Goal: Transaction & Acquisition: Purchase product/service

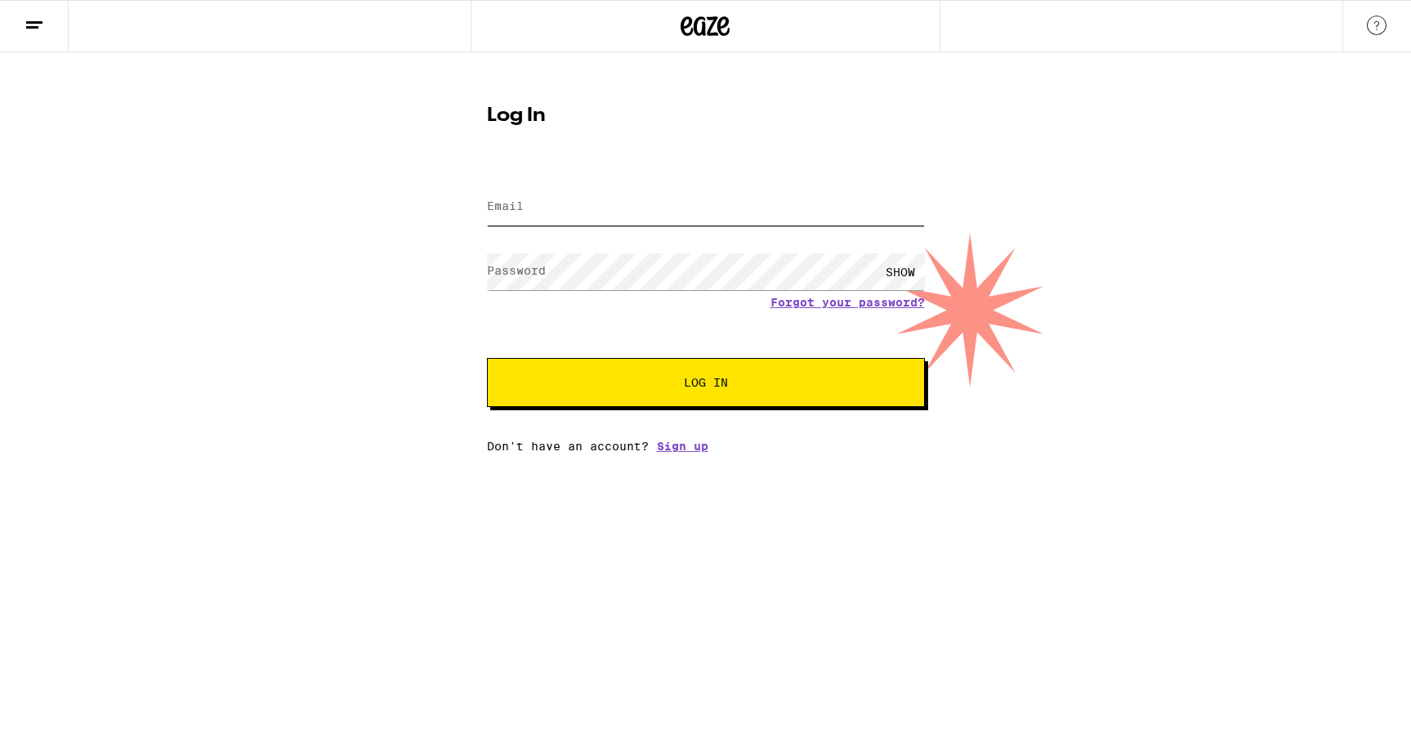
type input "natalielehotai@gmail.com"
click at [592, 387] on span "Log In" at bounding box center [706, 382] width 306 height 11
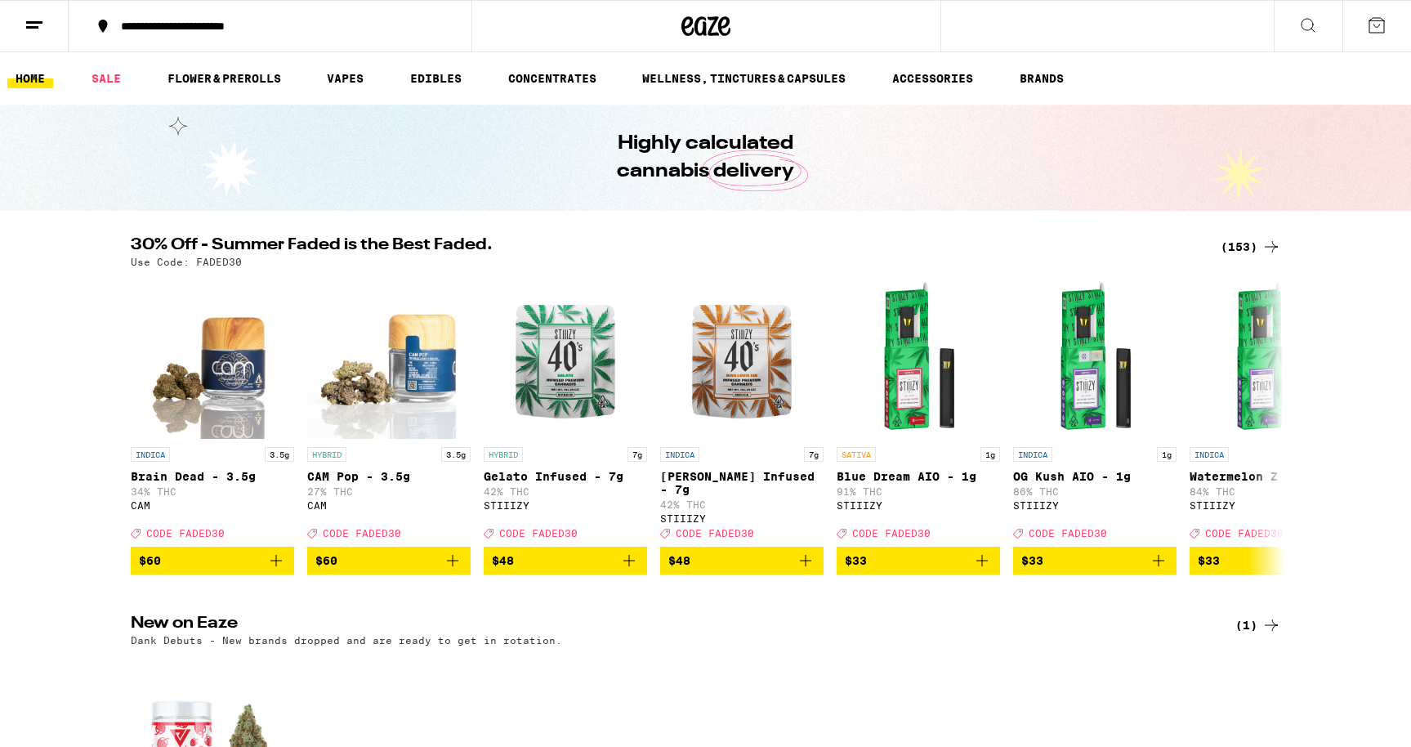
click at [1316, 21] on icon at bounding box center [1308, 26] width 20 height 20
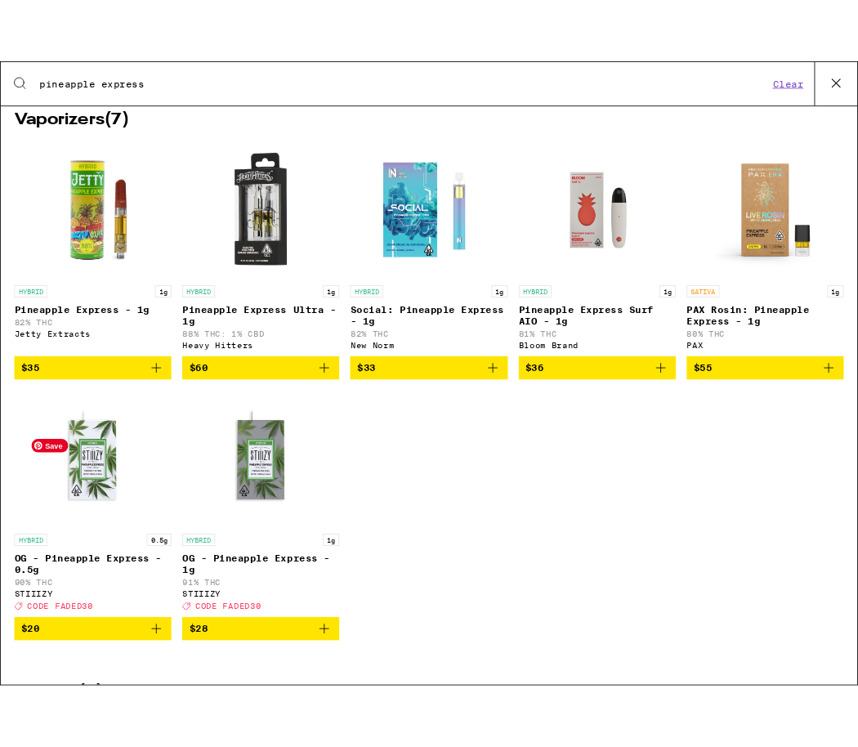
scroll to position [44, 0]
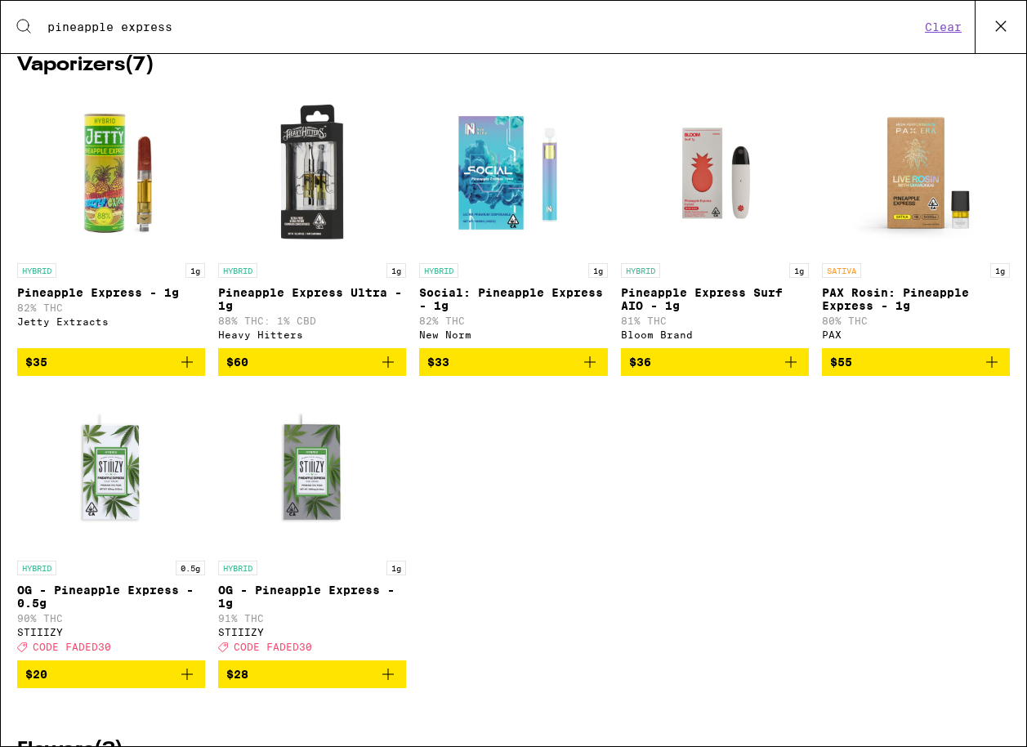
click at [458, 523] on div "HYBRID 1g Pineapple Express - 1g 82% THC Jetty Extracts $35 HYBRID 1g Pineapple…" at bounding box center [513, 402] width 993 height 621
click at [597, 507] on div "HYBRID 1g Pineapple Express - 1g 82% THC Jetty Extracts $35 HYBRID 1g Pineapple…" at bounding box center [513, 402] width 993 height 621
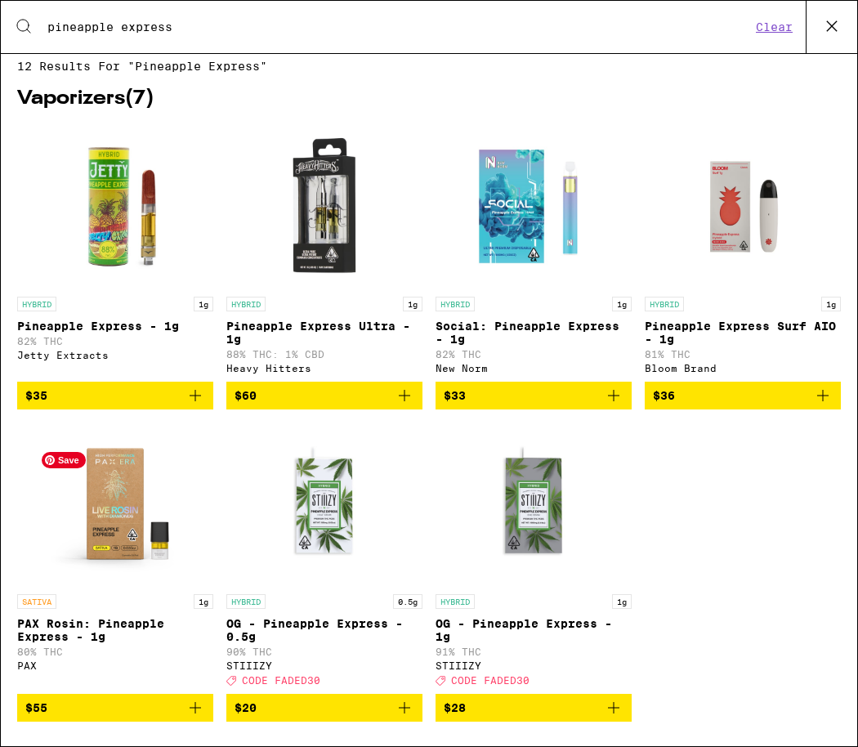
scroll to position [0, 0]
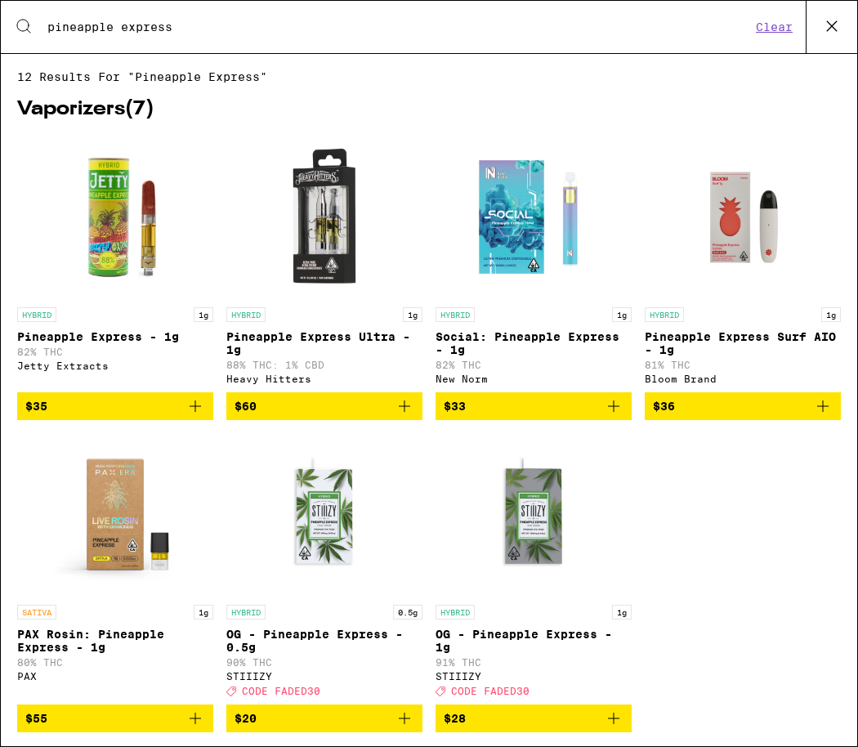
click at [219, 34] on input "pineapple express" at bounding box center [399, 27] width 704 height 15
click at [690, 466] on div "HYBRID 1g Pineapple Express - 1g 82% THC Jetty Extracts $35 HYBRID 1g Pineapple…" at bounding box center [429, 446] width 824 height 621
click at [181, 26] on input "pineapple express aio" at bounding box center [399, 27] width 704 height 15
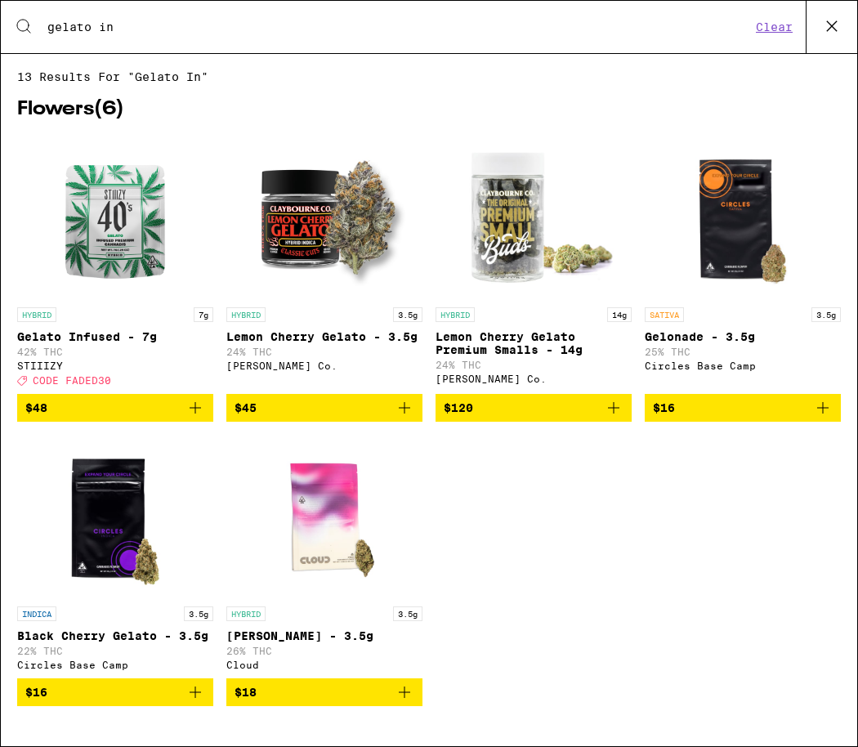
type input "gelato in"
click at [194, 414] on icon "Add to bag" at bounding box center [195, 408] width 20 height 20
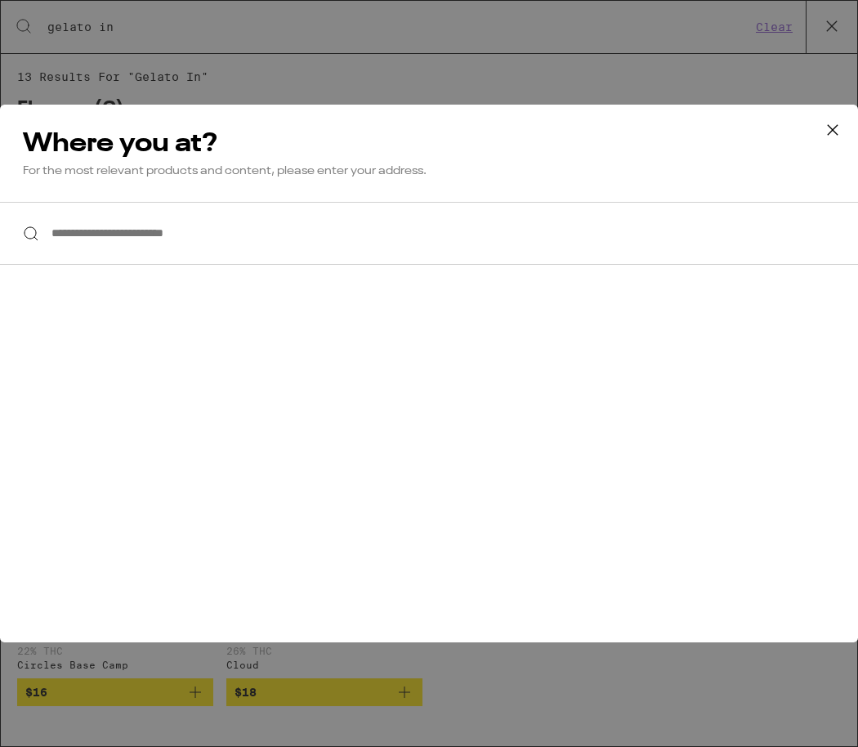
click at [185, 229] on input "**********" at bounding box center [429, 233] width 858 height 63
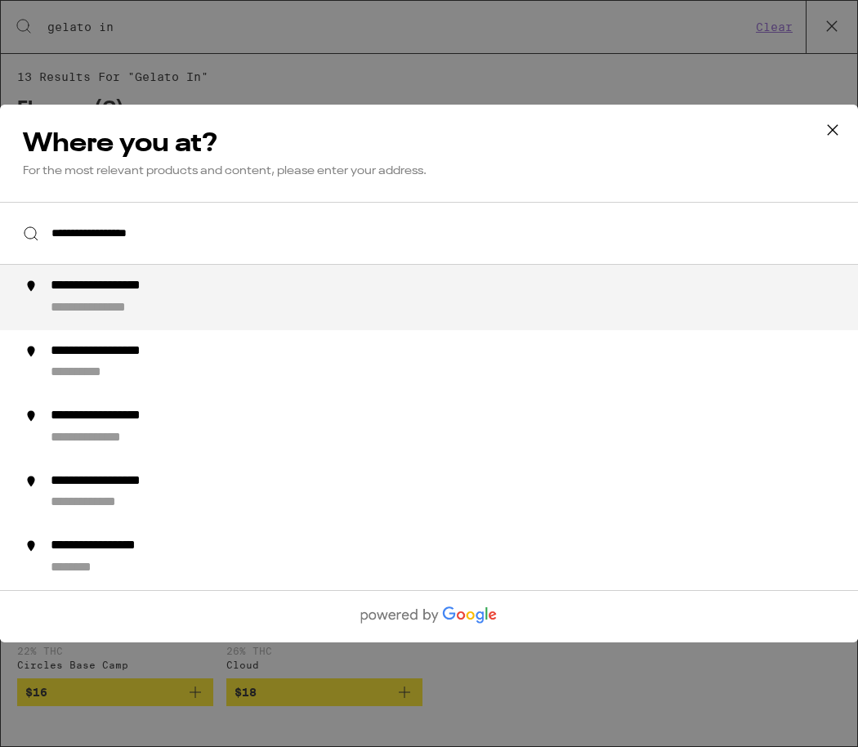
click at [159, 284] on div "**********" at bounding box center [127, 286] width 152 height 17
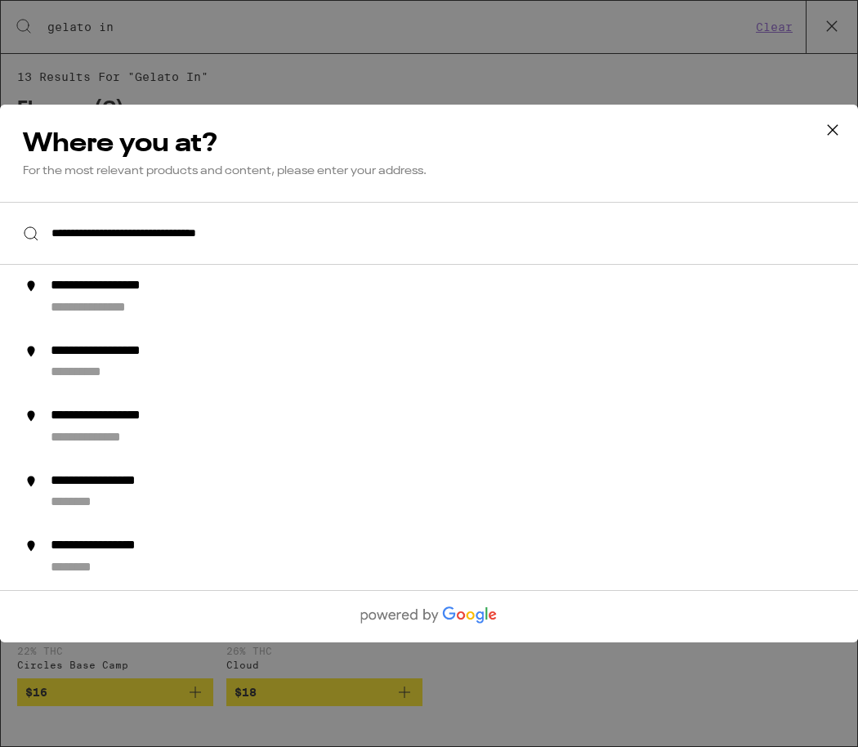
click at [194, 235] on input "**********" at bounding box center [429, 233] width 858 height 63
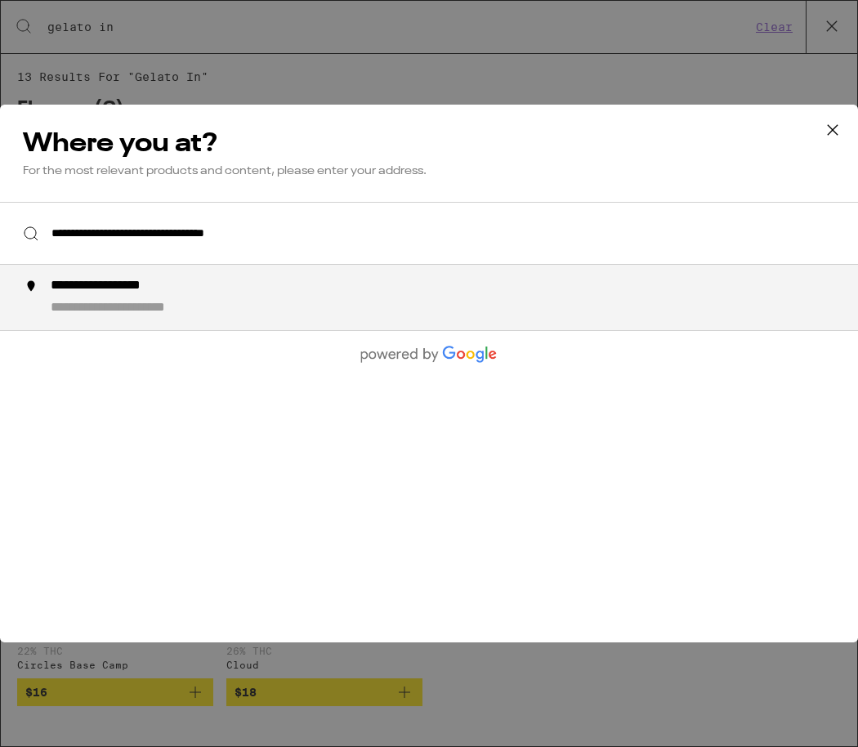
type input "**********"
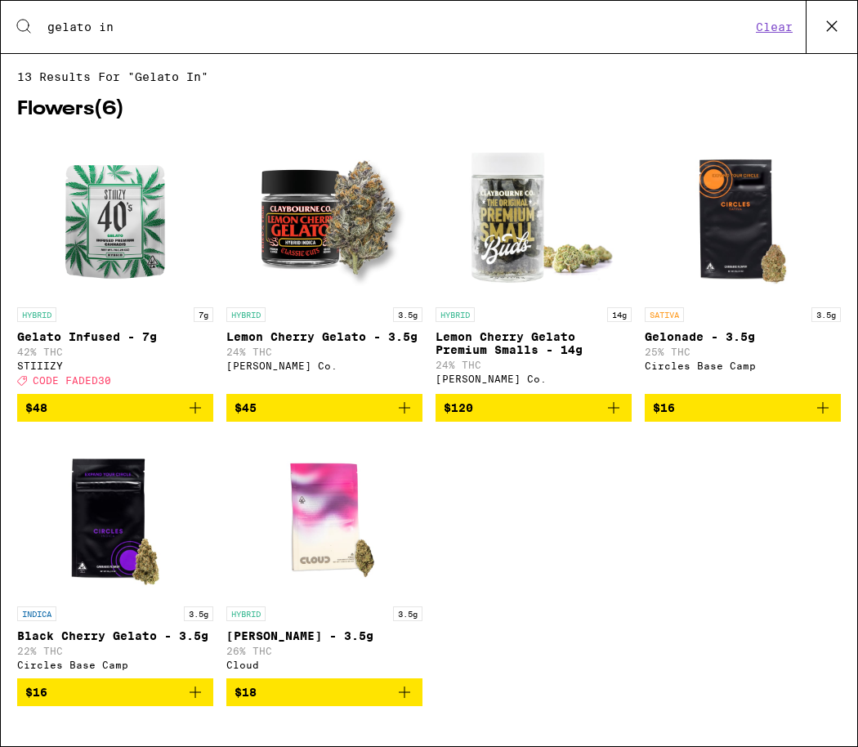
click at [195, 413] on icon "Add to bag" at bounding box center [195, 407] width 11 height 11
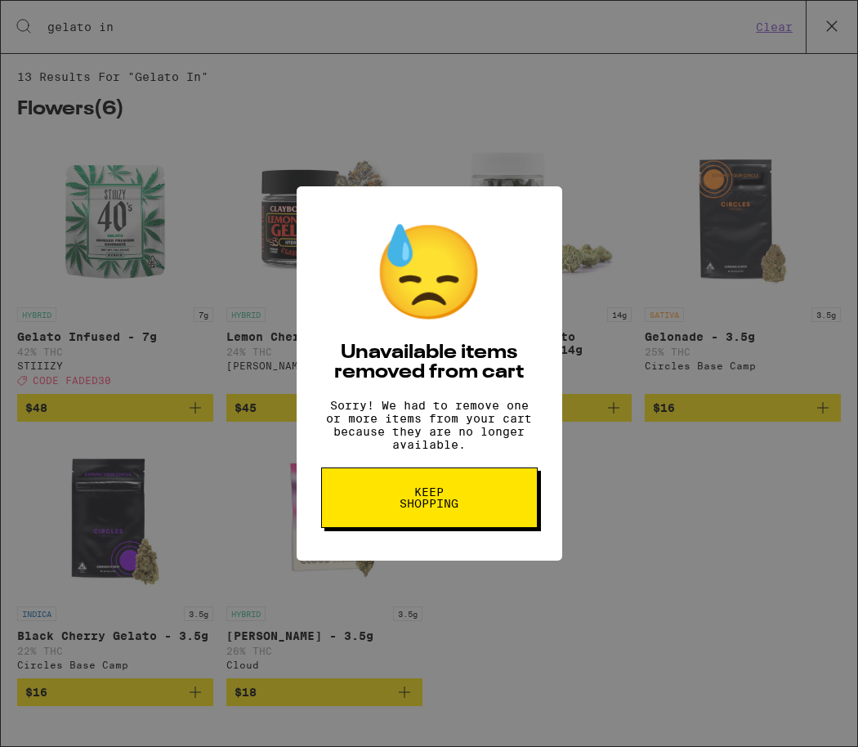
click at [440, 494] on span "Keep Shopping" at bounding box center [429, 497] width 84 height 23
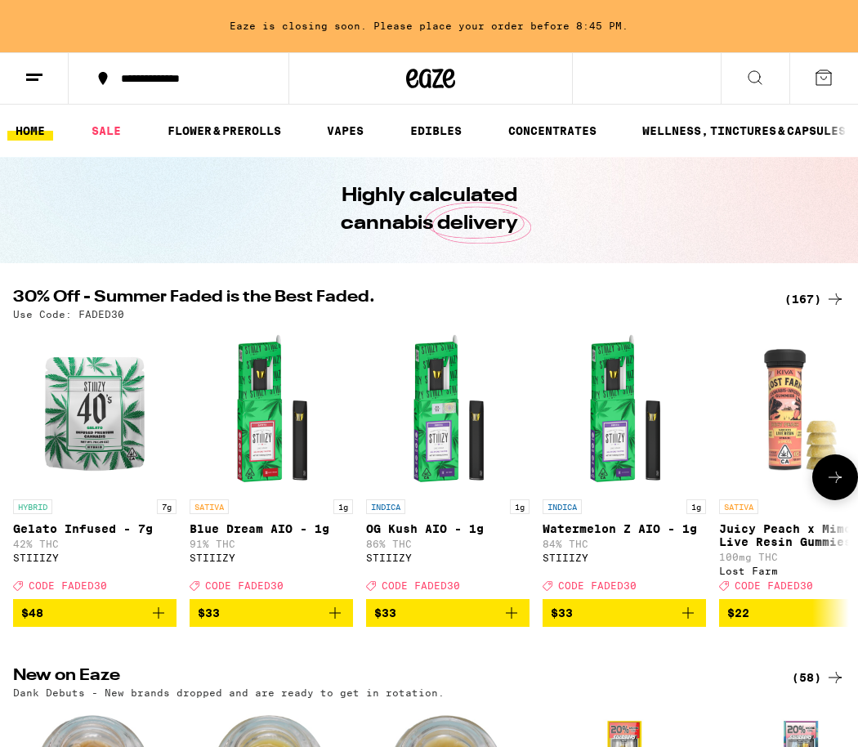
click at [109, 622] on span "$48" at bounding box center [94, 613] width 147 height 20
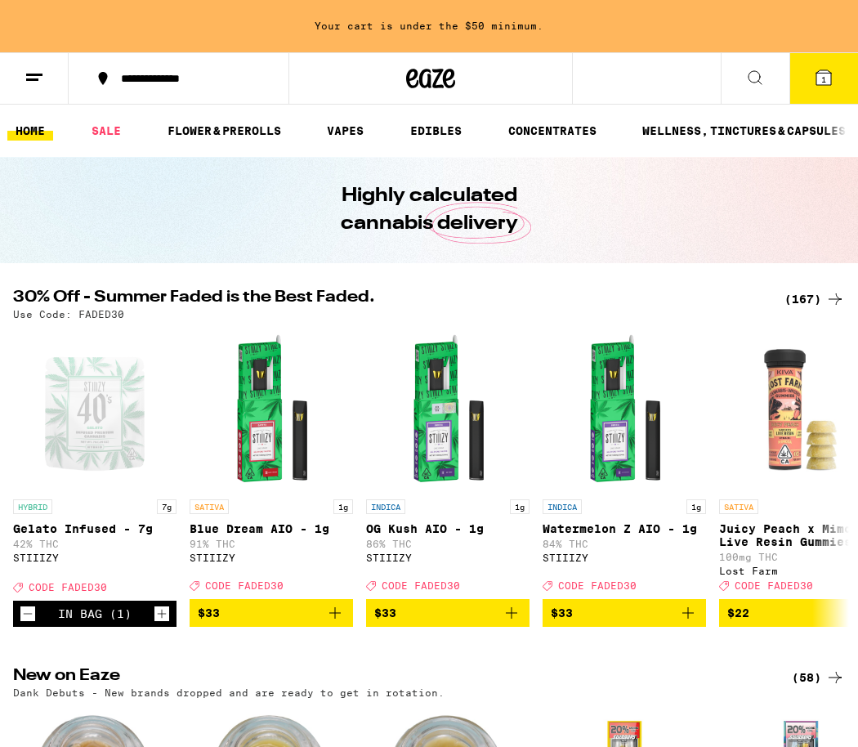
click at [753, 71] on icon at bounding box center [755, 78] width 20 height 20
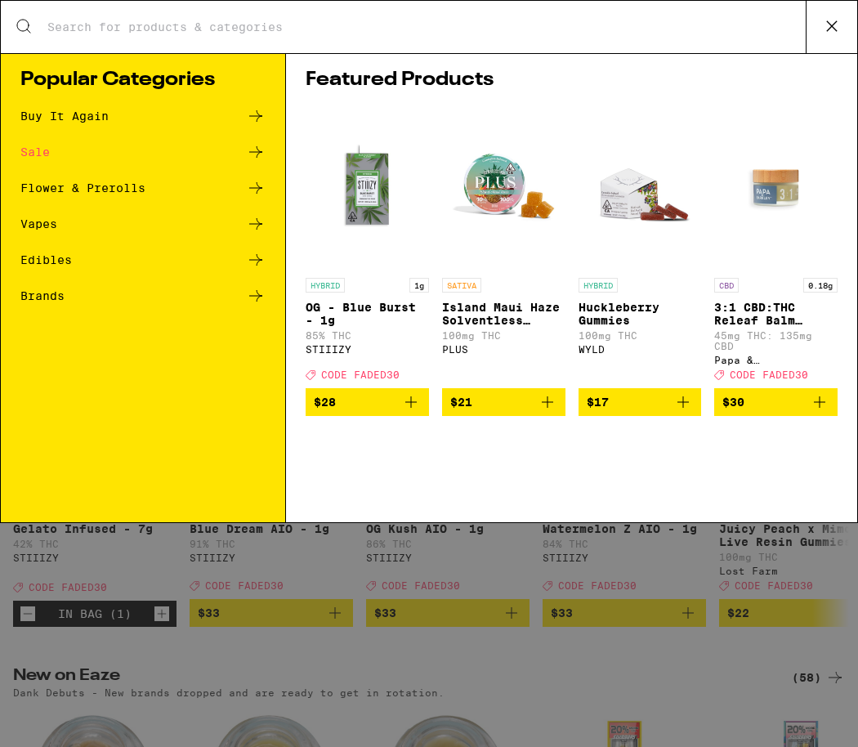
click at [537, 569] on div "Search for Products Popular Categories Buy It Again Sale Flower & Prerolls Vape…" at bounding box center [429, 373] width 858 height 747
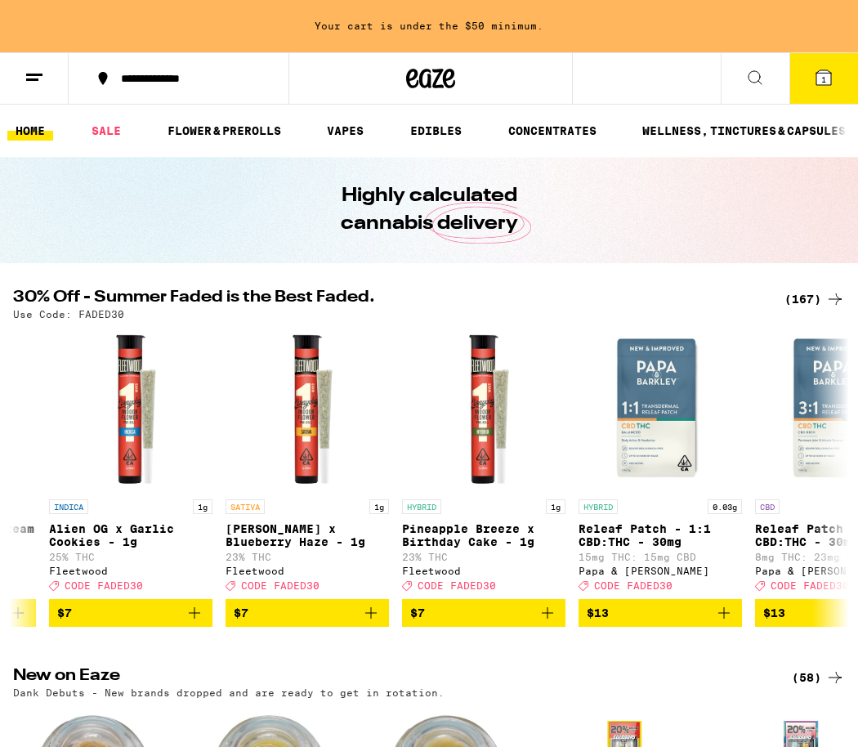
scroll to position [0, 1381]
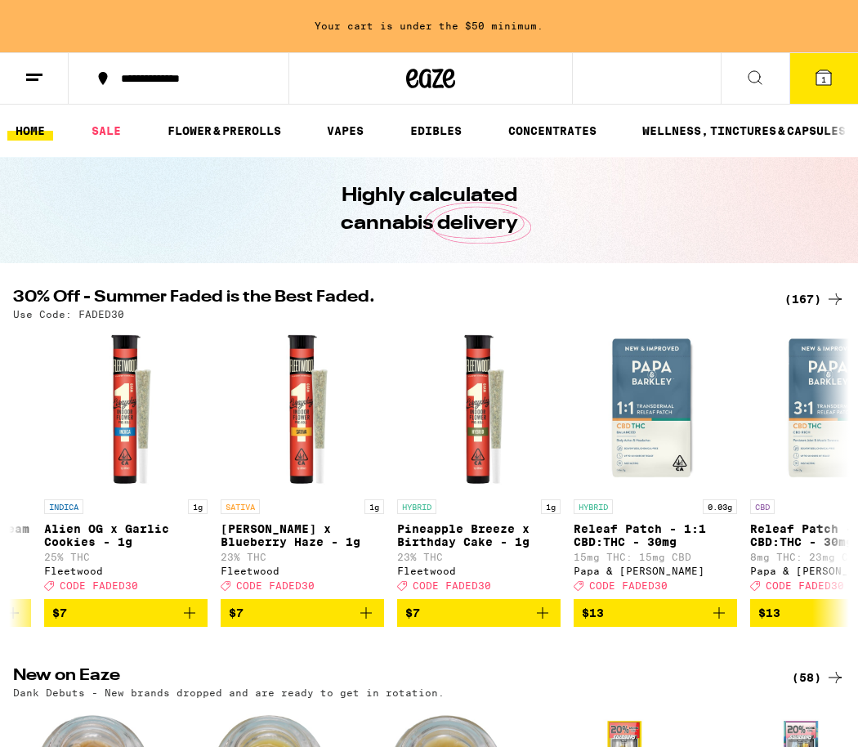
click at [750, 81] on icon at bounding box center [755, 78] width 20 height 20
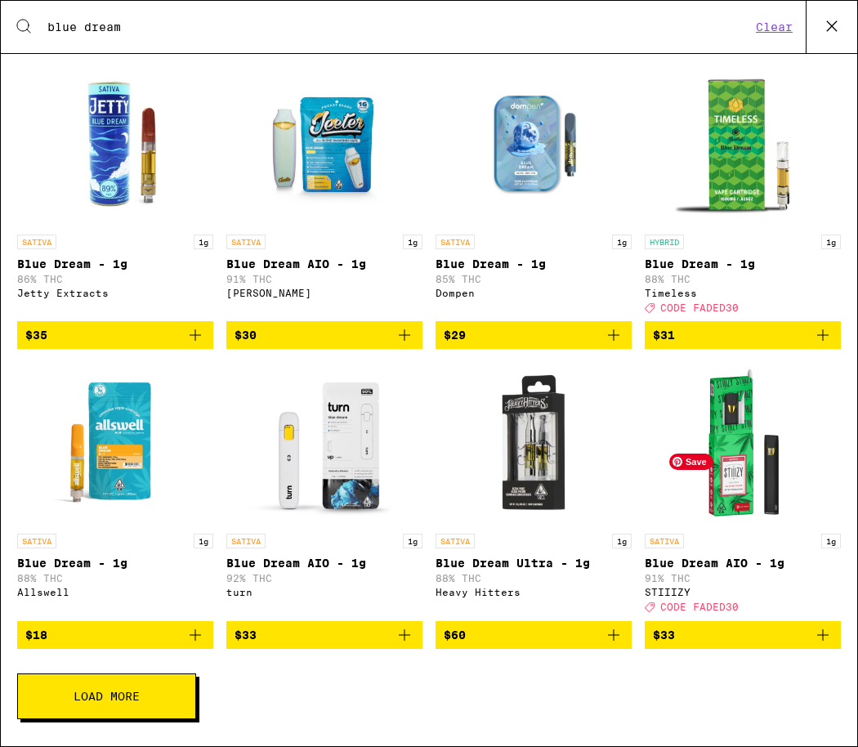
scroll to position [74, 0]
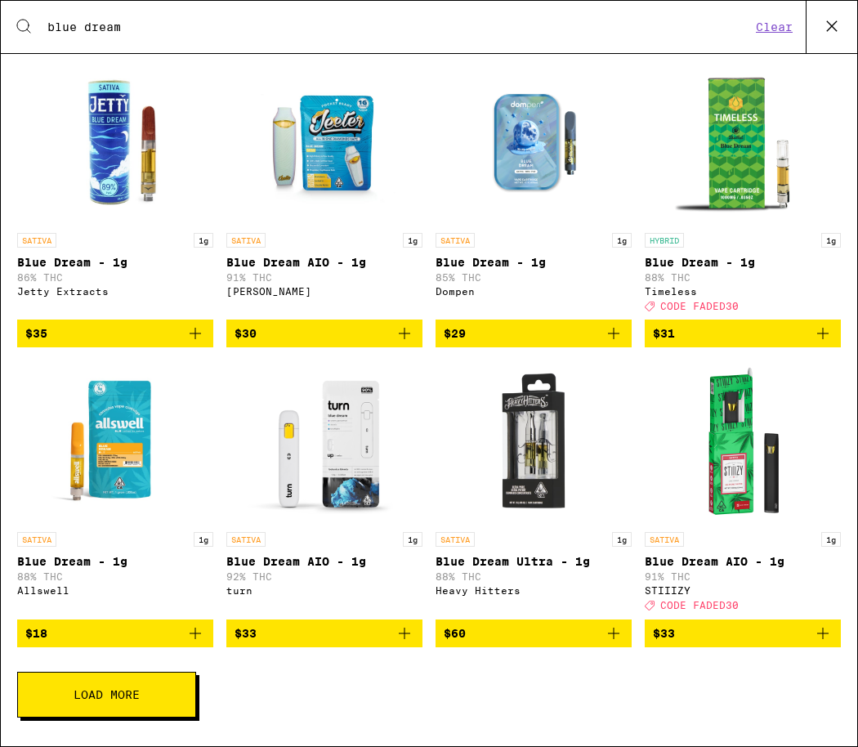
click at [823, 643] on icon "Add to bag" at bounding box center [823, 633] width 20 height 20
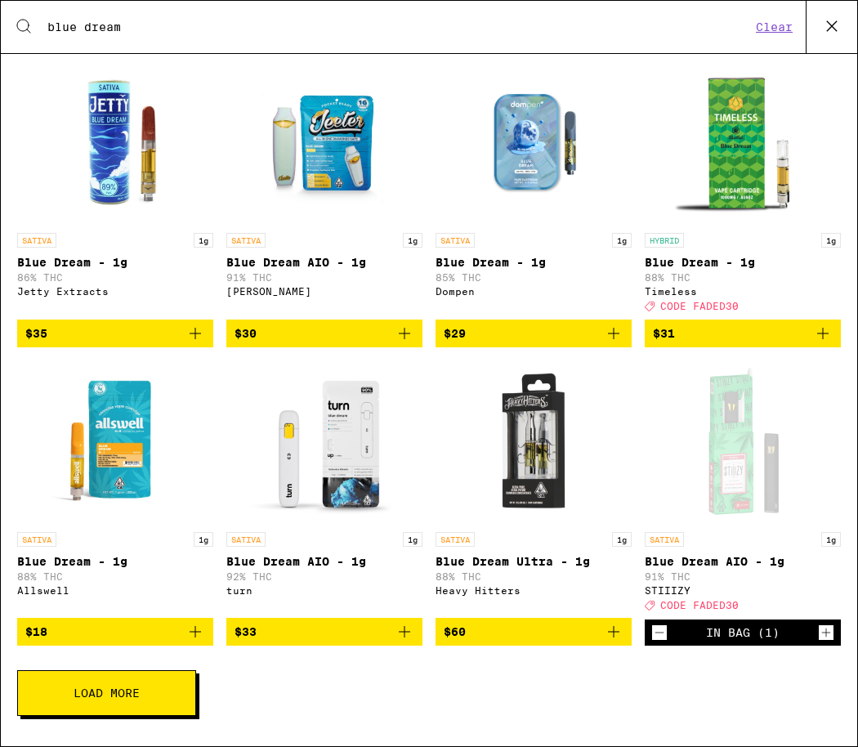
scroll to position [0, 0]
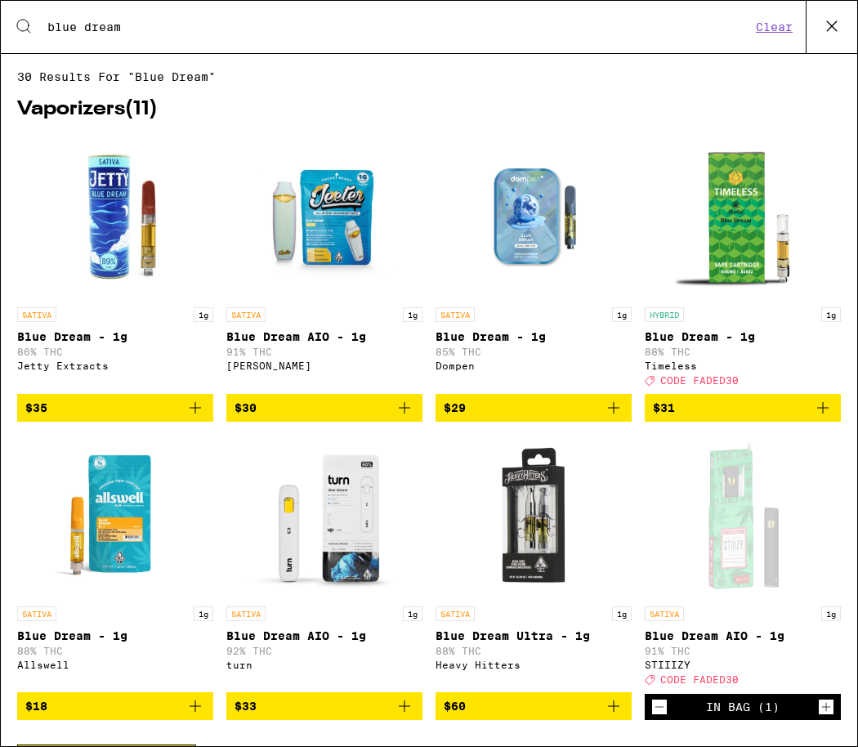
click at [236, 16] on div "Search for Products blue dream Clear" at bounding box center [429, 27] width 856 height 52
click at [145, 25] on input "blue dream" at bounding box center [399, 27] width 704 height 15
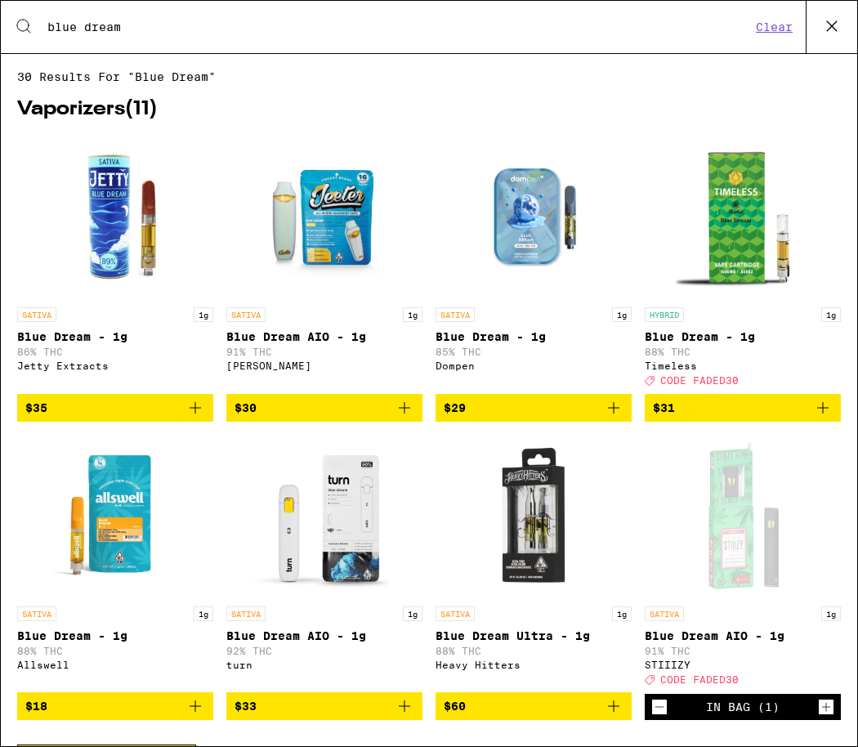
click at [145, 25] on input "blue dream" at bounding box center [399, 27] width 704 height 15
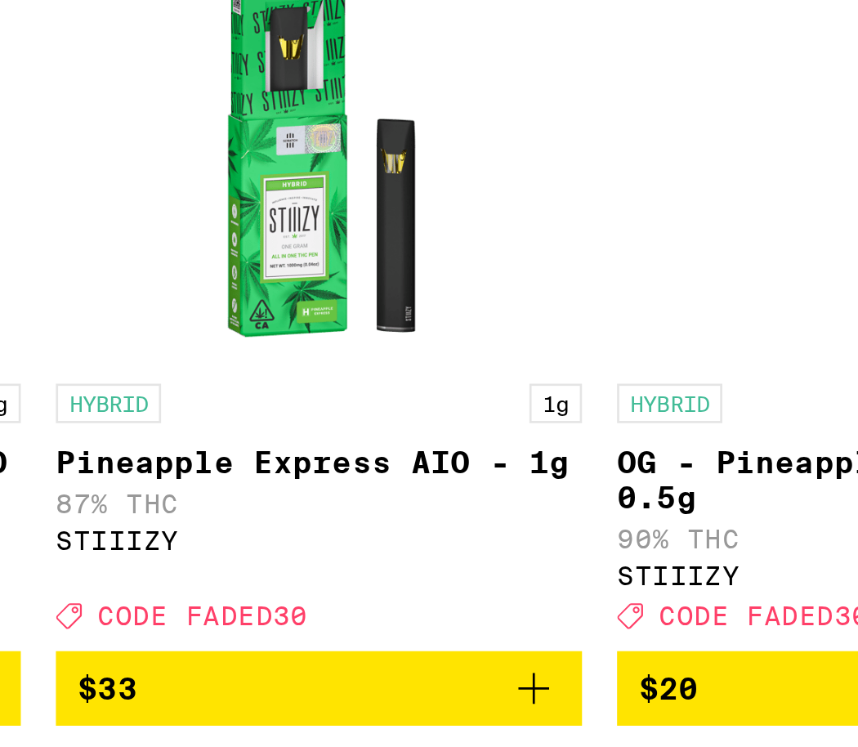
scroll to position [315, 0]
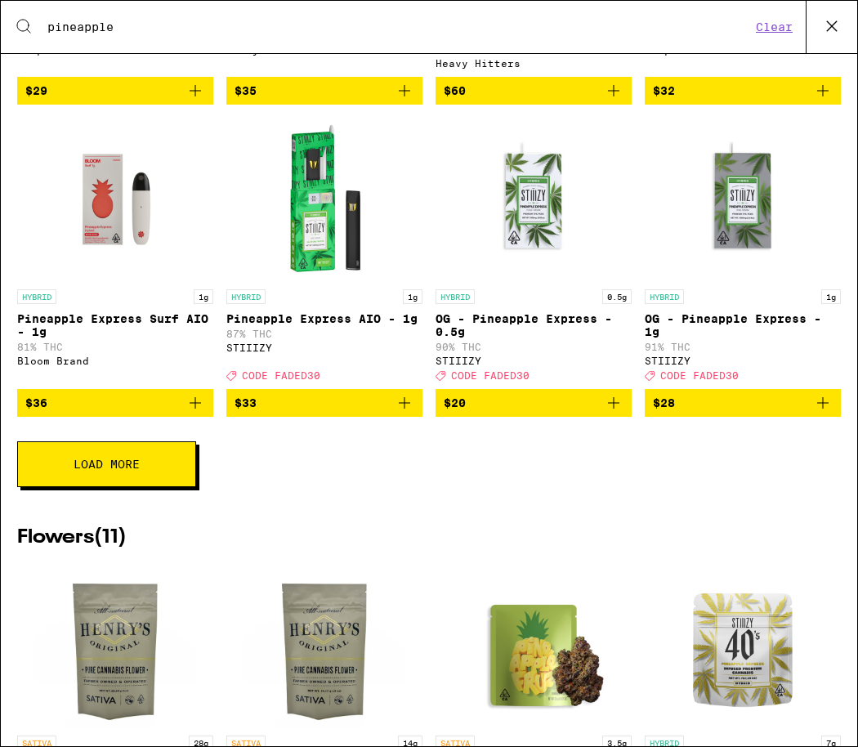
click at [401, 409] on icon "Add to bag" at bounding box center [404, 402] width 11 height 11
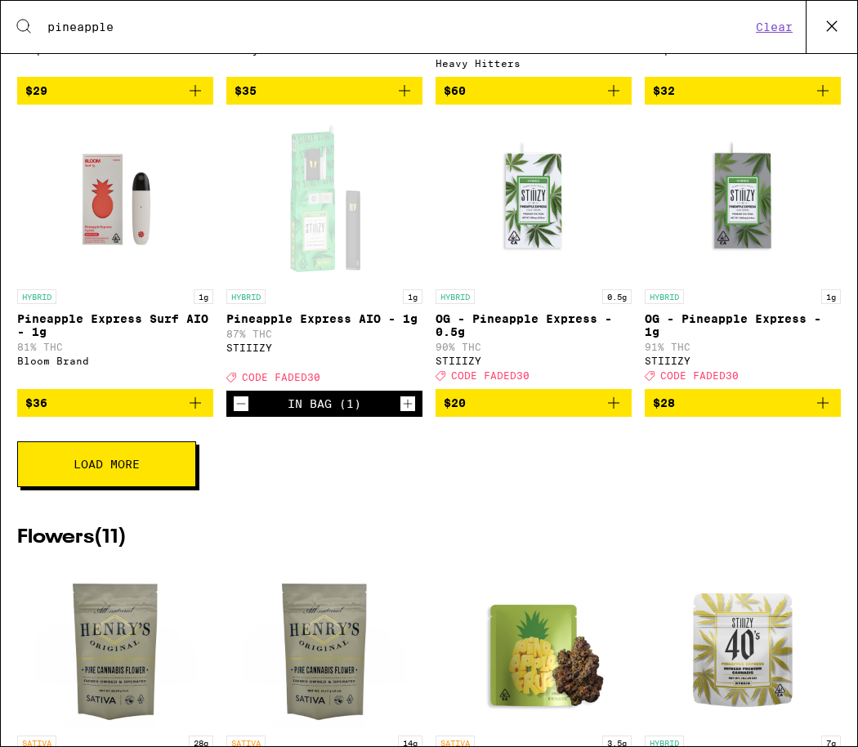
scroll to position [0, 0]
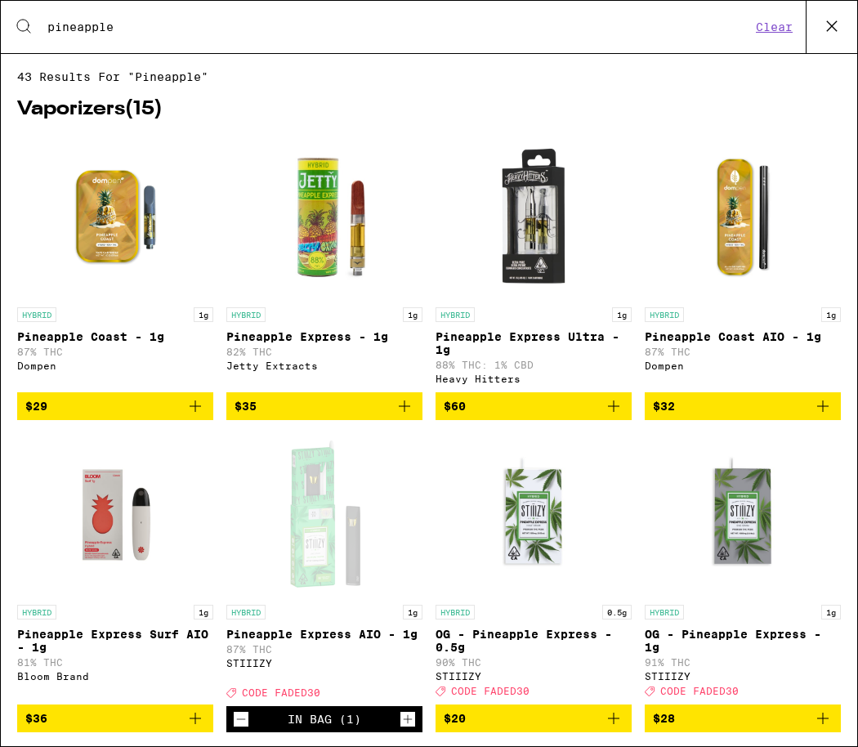
click at [133, 26] on input "pineapple" at bounding box center [399, 27] width 704 height 15
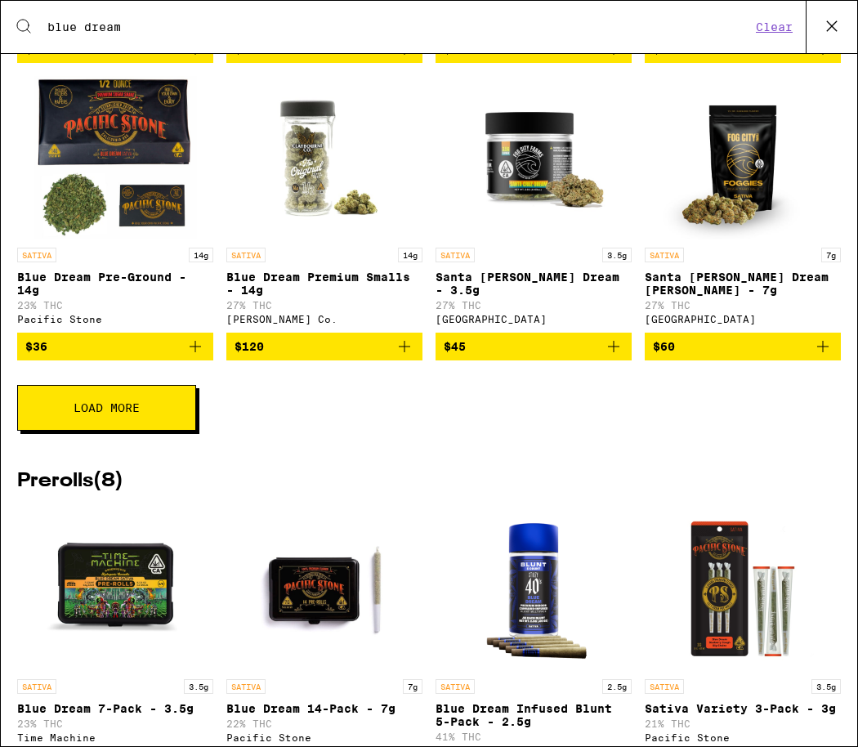
scroll to position [1088, 0]
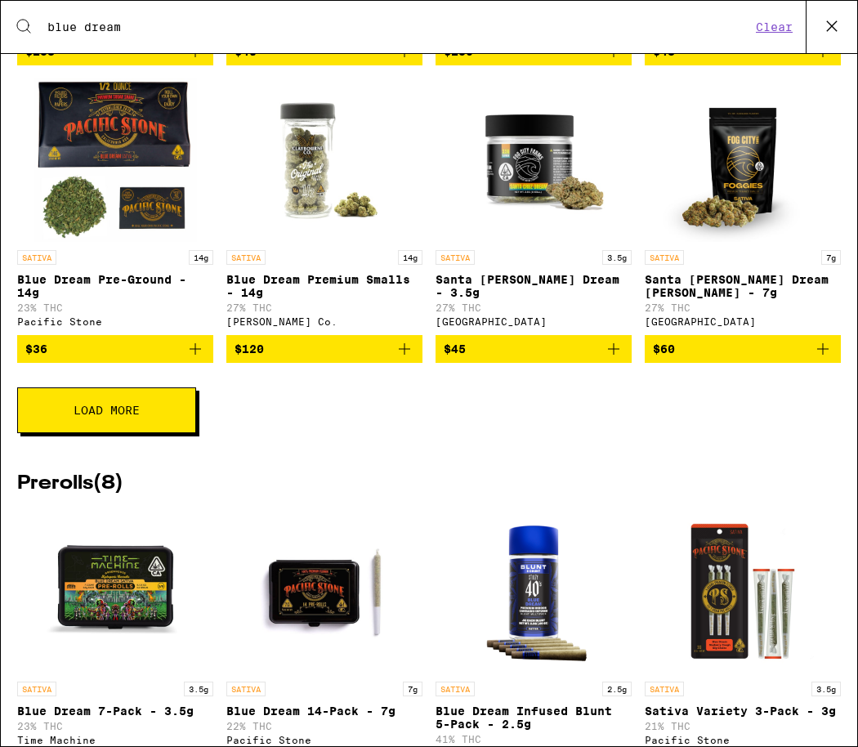
type input "blue dream"
click at [128, 431] on button "Load More" at bounding box center [106, 410] width 179 height 46
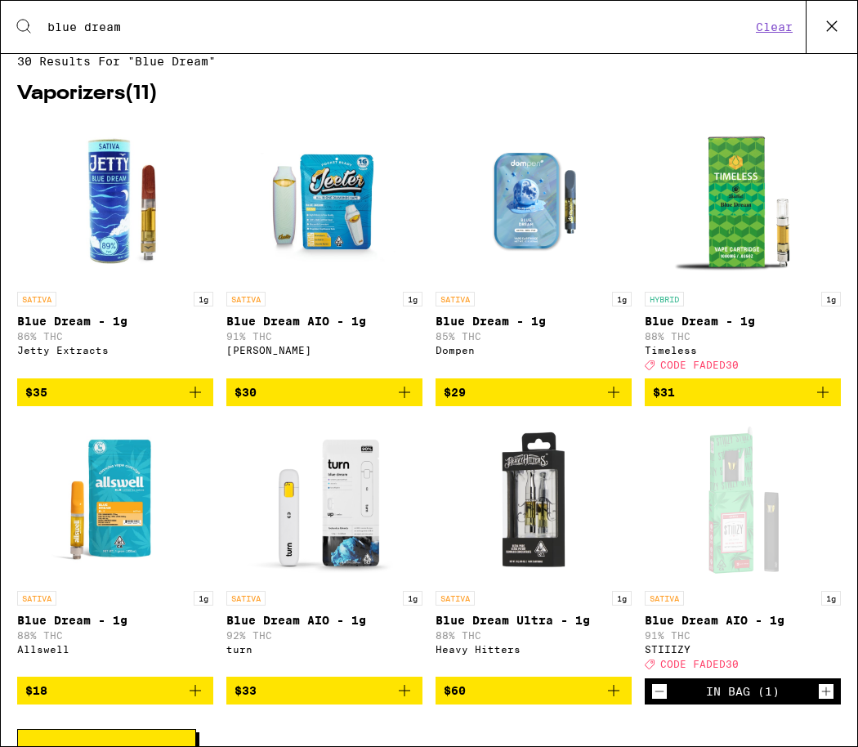
scroll to position [0, 0]
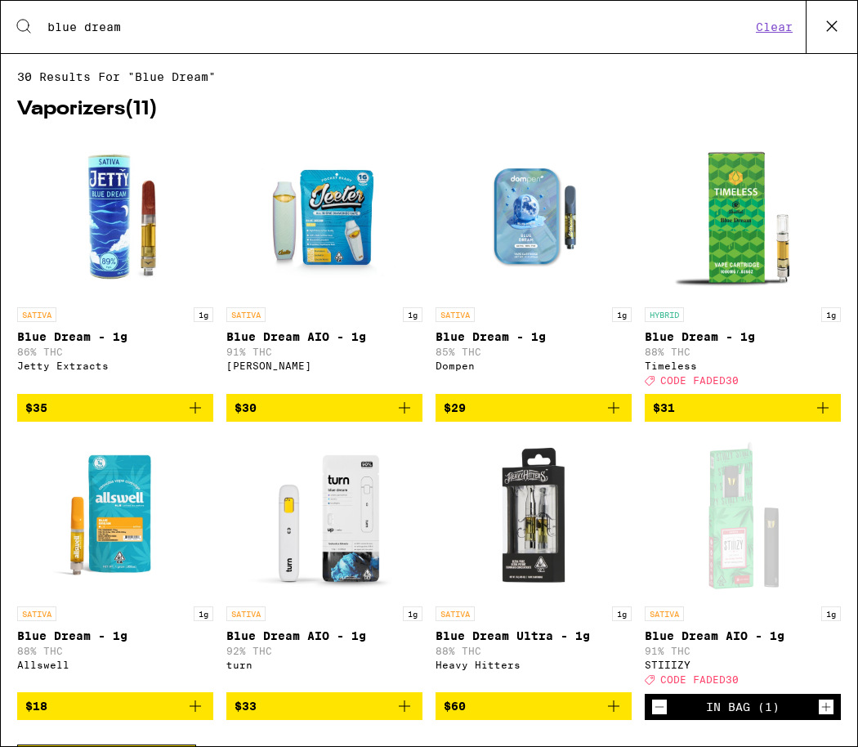
click at [828, 25] on icon at bounding box center [832, 26] width 25 height 25
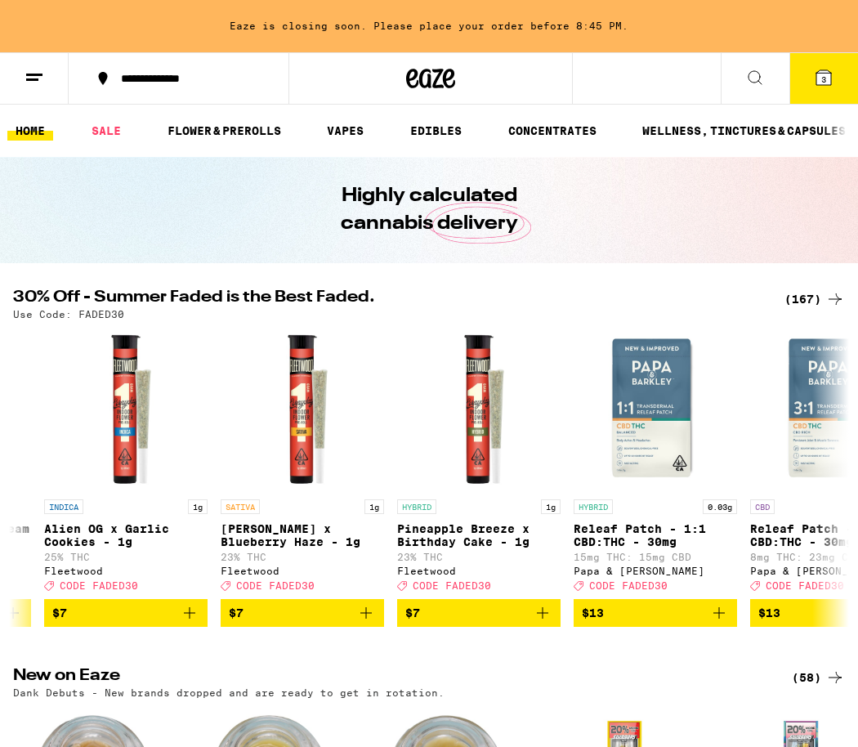
click at [810, 81] on button "3" at bounding box center [823, 78] width 69 height 51
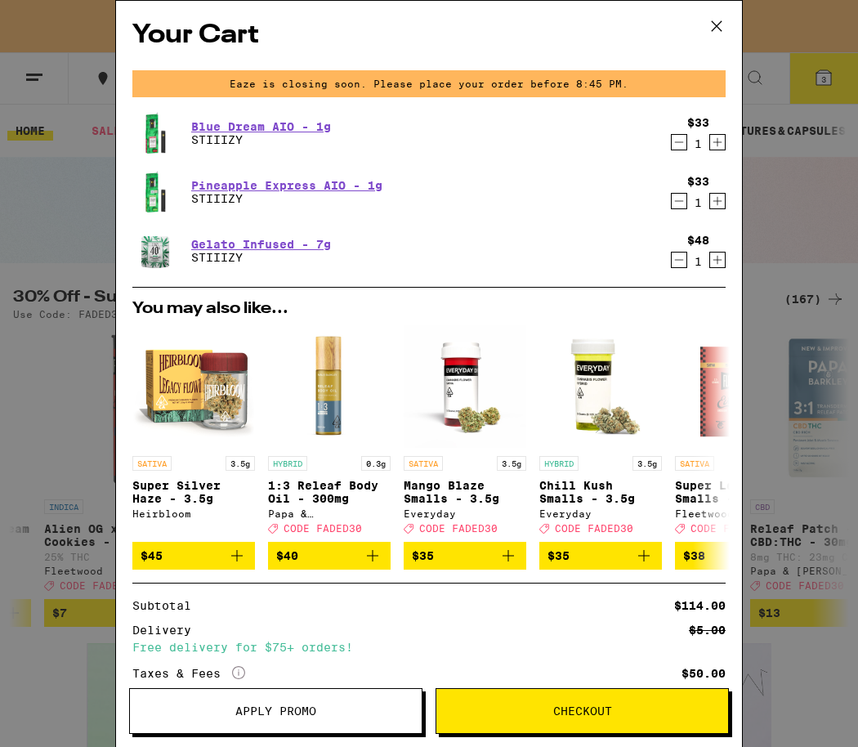
click at [678, 139] on icon "Decrement" at bounding box center [679, 142] width 15 height 20
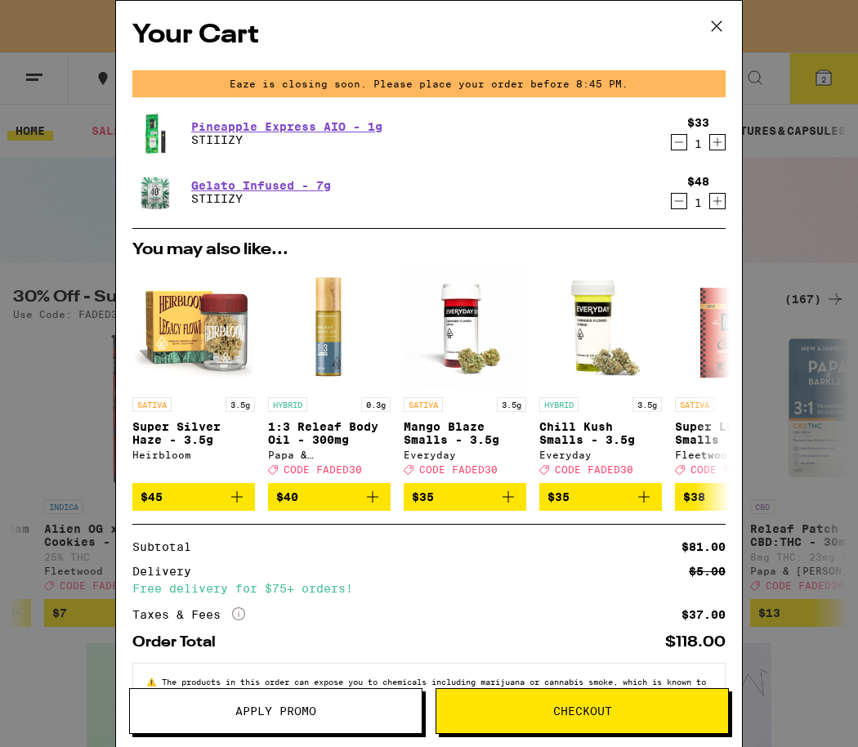
click at [47, 245] on div "Your Cart Eaze is closing soon. Please place your order before 8:45 PM. Pineapp…" at bounding box center [429, 373] width 858 height 747
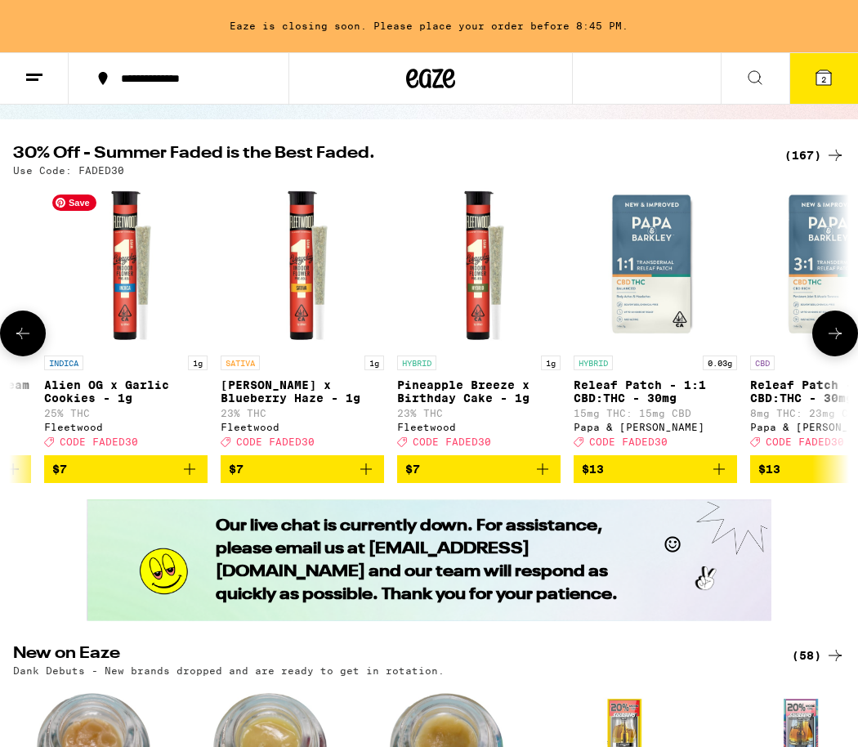
scroll to position [366, 0]
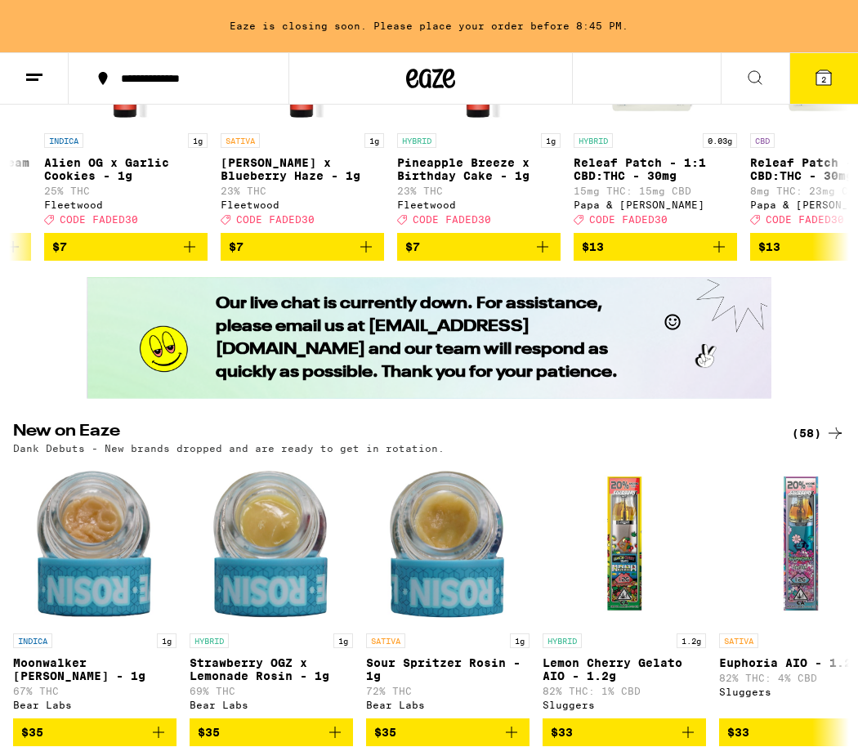
click at [817, 80] on icon at bounding box center [823, 77] width 15 height 15
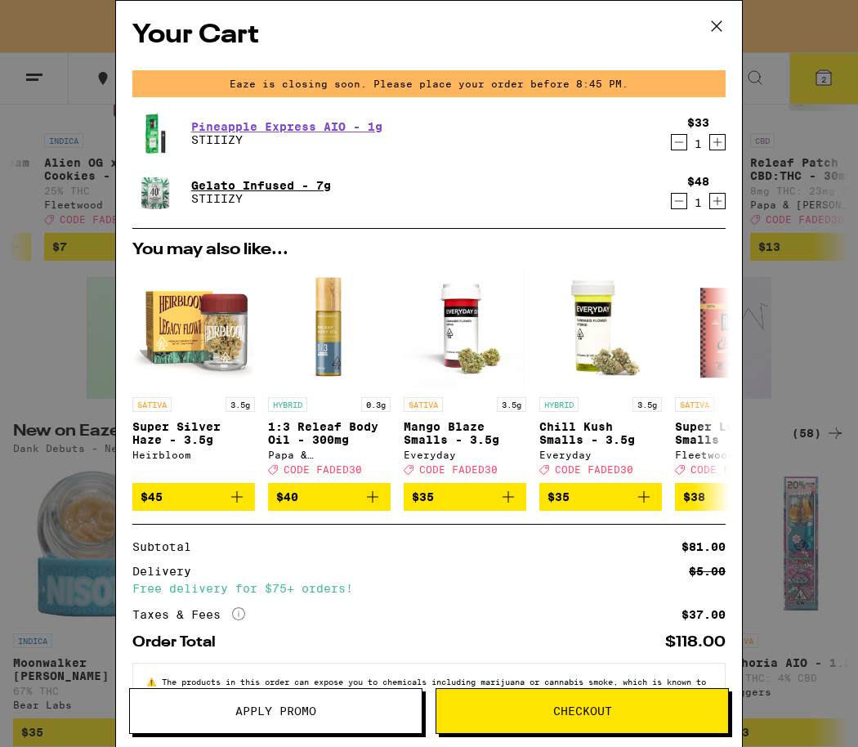
click at [258, 181] on link "Gelato Infused - 7g" at bounding box center [261, 185] width 140 height 13
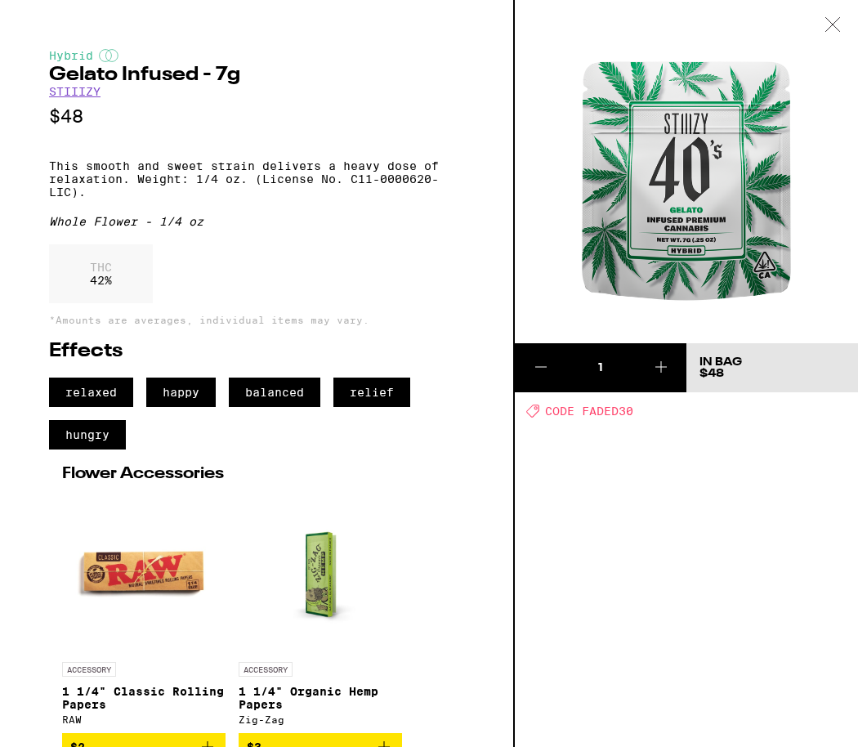
click at [834, 25] on icon at bounding box center [832, 24] width 14 height 14
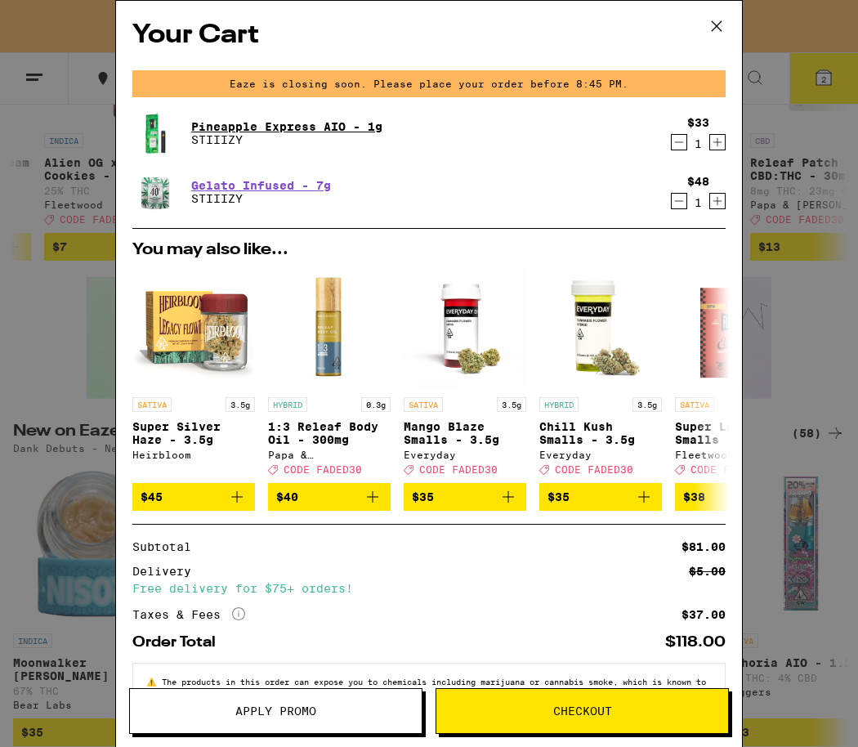
click at [249, 122] on link "Pineapple Express AIO - 1g" at bounding box center [286, 126] width 191 height 13
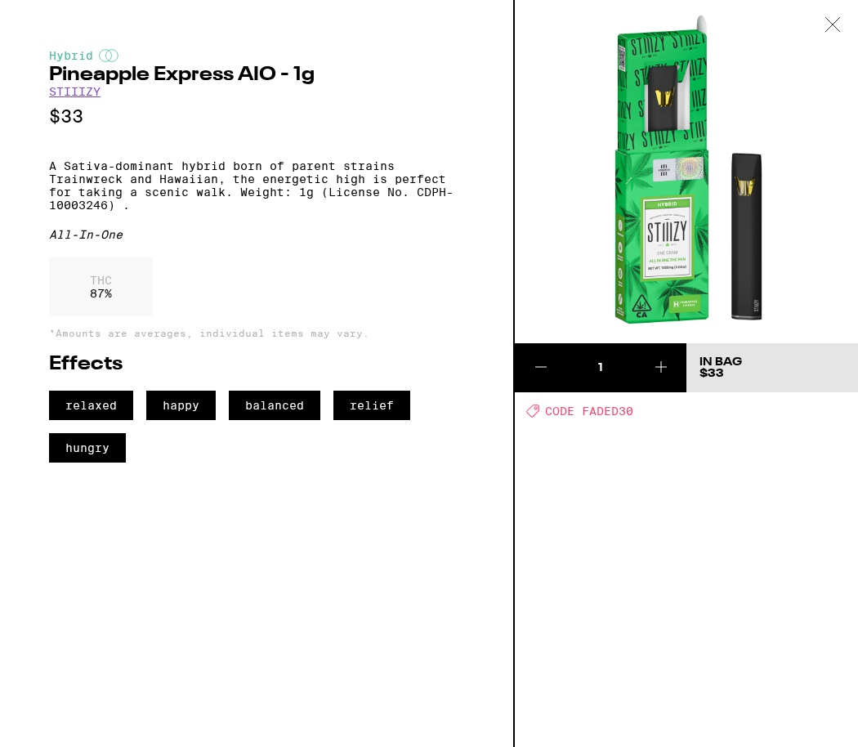
click at [833, 23] on icon at bounding box center [832, 24] width 14 height 14
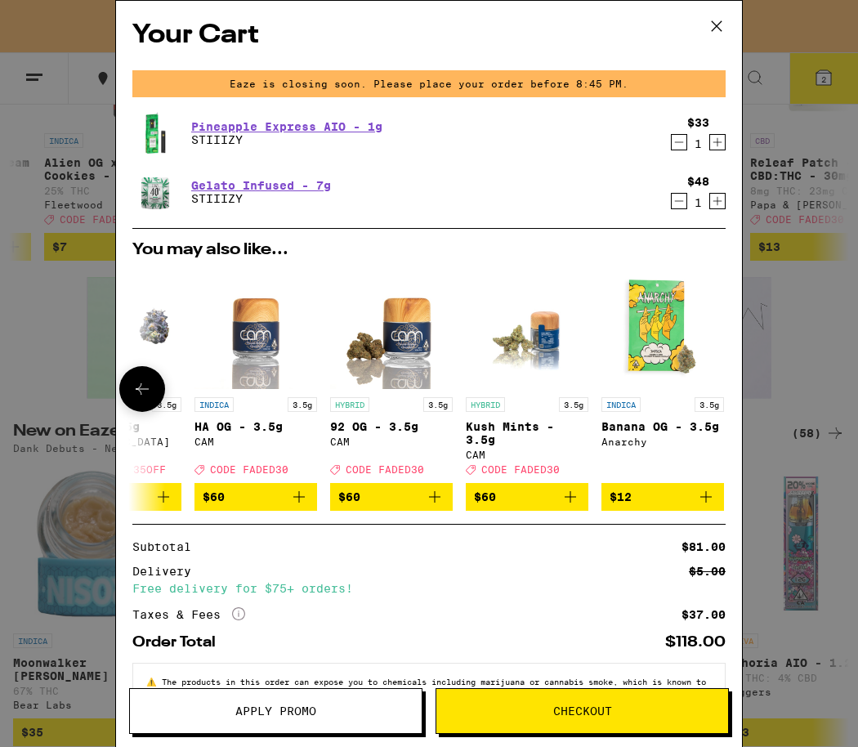
scroll to position [0, 763]
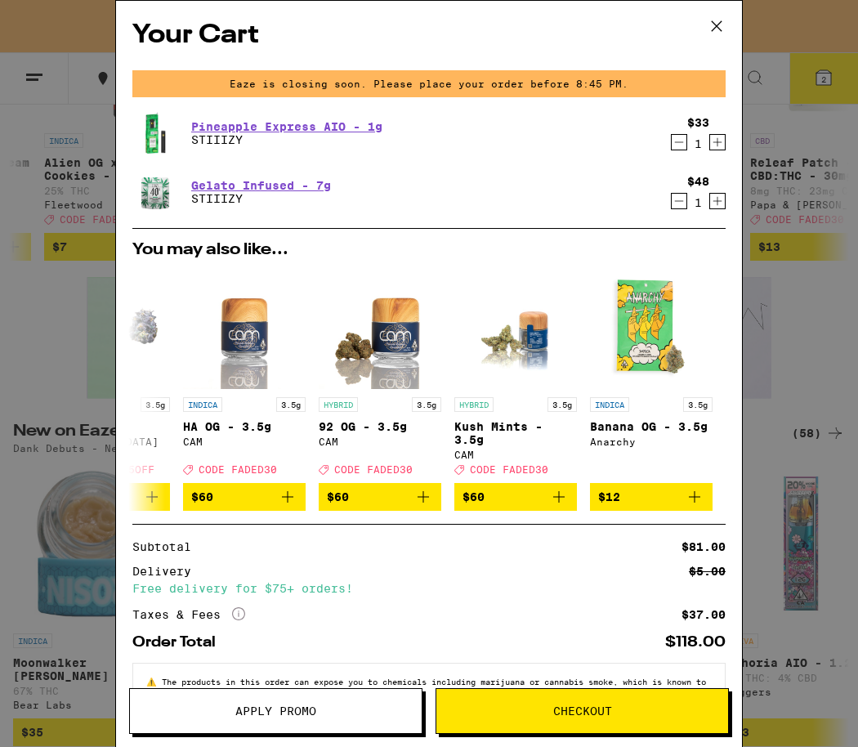
click at [26, 376] on div "Your Cart Eaze is closing soon. Please place your order before 8:45 PM. Pineapp…" at bounding box center [429, 373] width 858 height 747
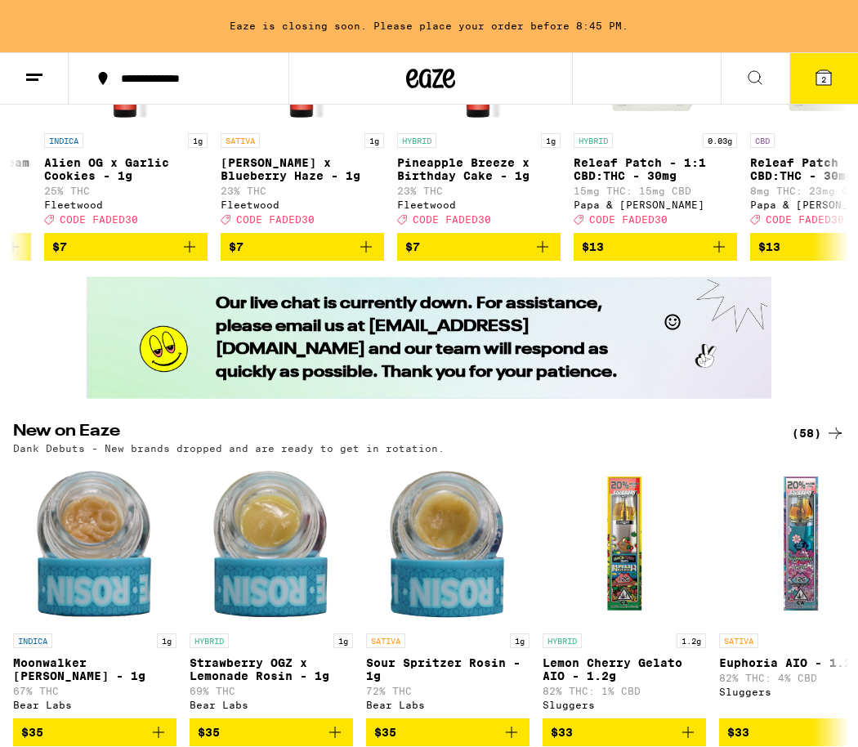
click at [29, 76] on icon at bounding box center [35, 78] width 20 height 20
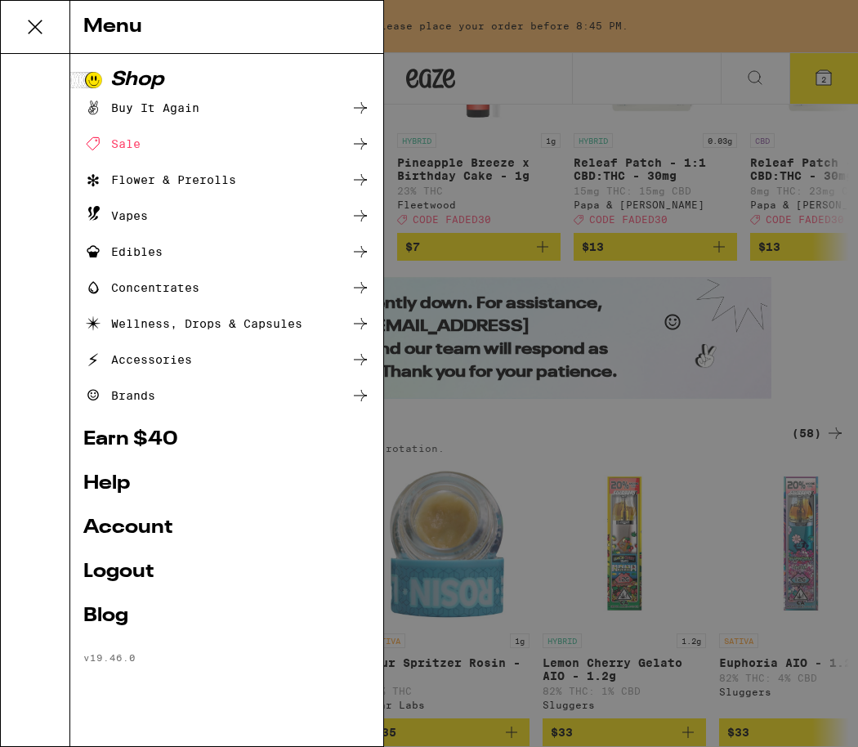
click at [156, 181] on div "Flower & Prerolls" at bounding box center [159, 180] width 153 height 20
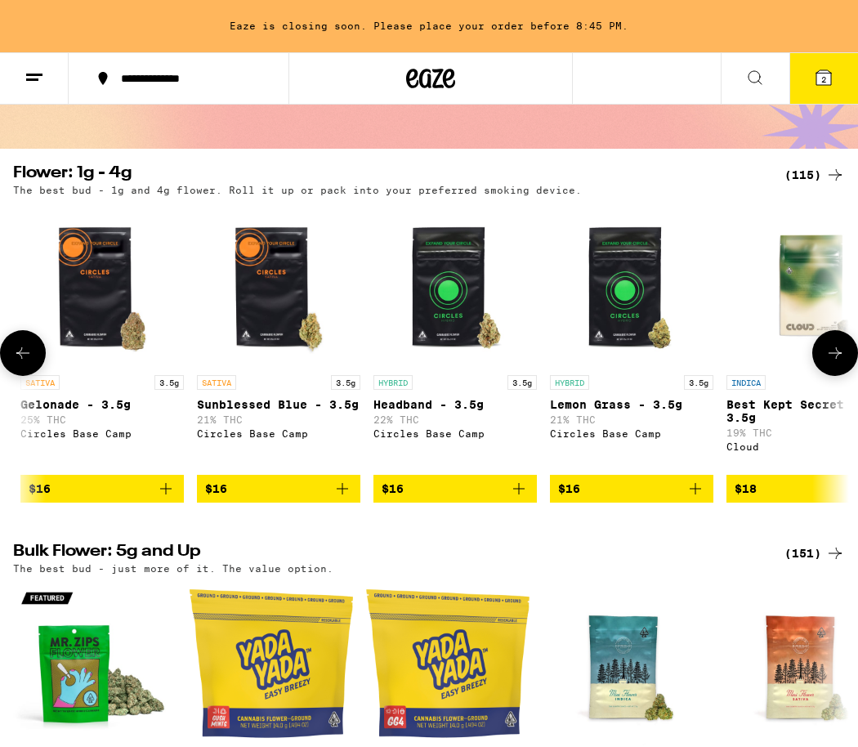
scroll to position [0, 1071]
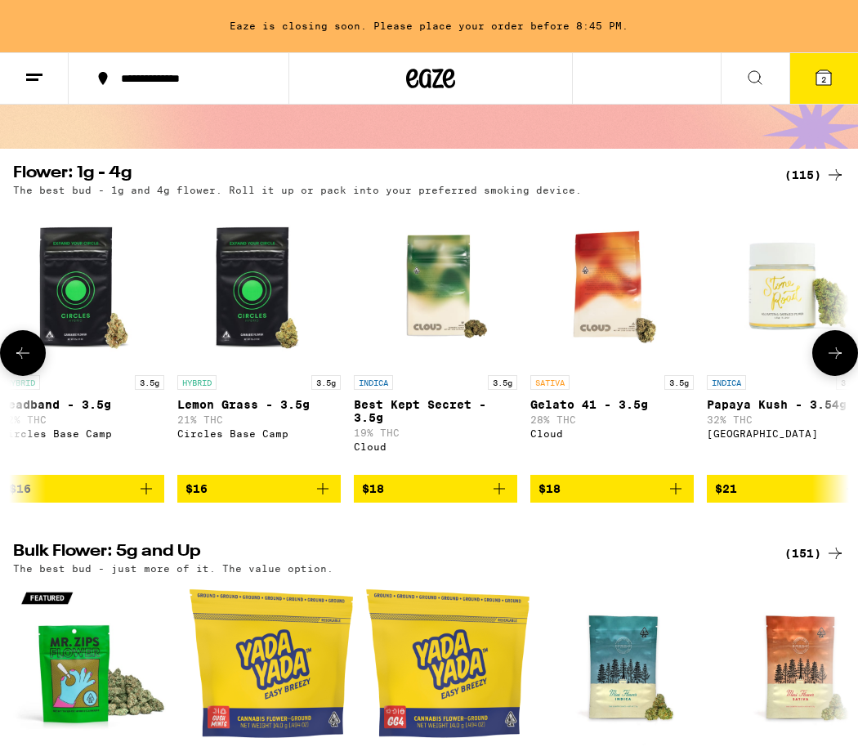
click at [673, 498] on icon "Add to bag" at bounding box center [676, 489] width 20 height 20
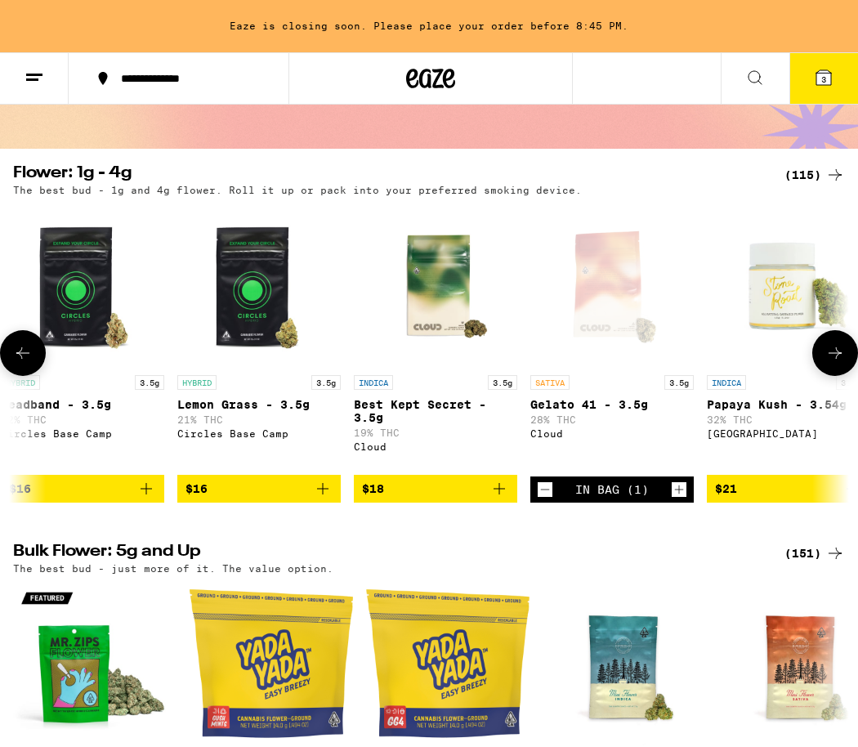
scroll to position [0, 0]
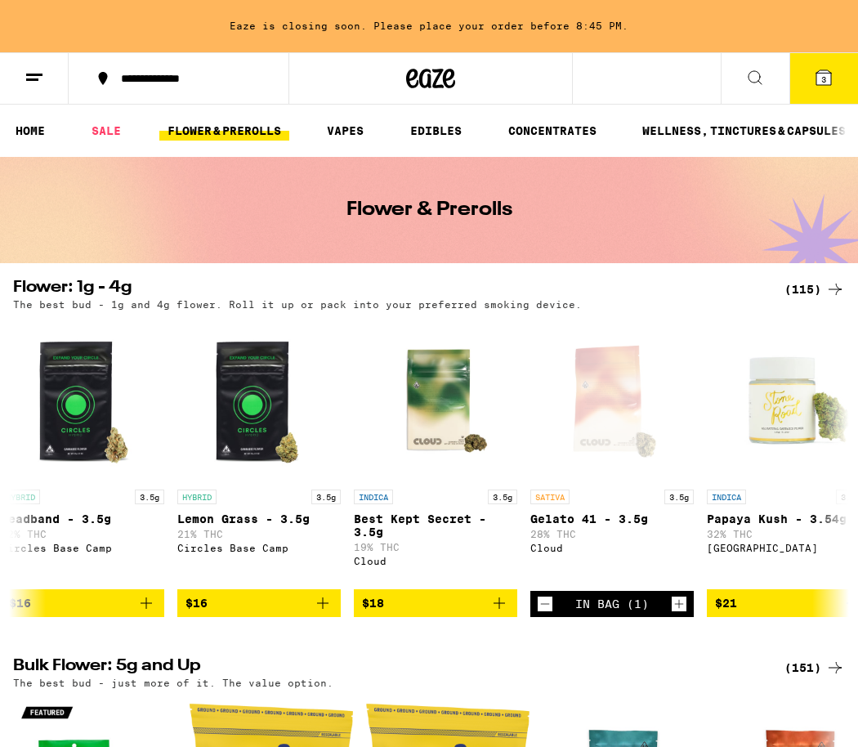
click at [822, 75] on span "3" at bounding box center [823, 79] width 5 height 10
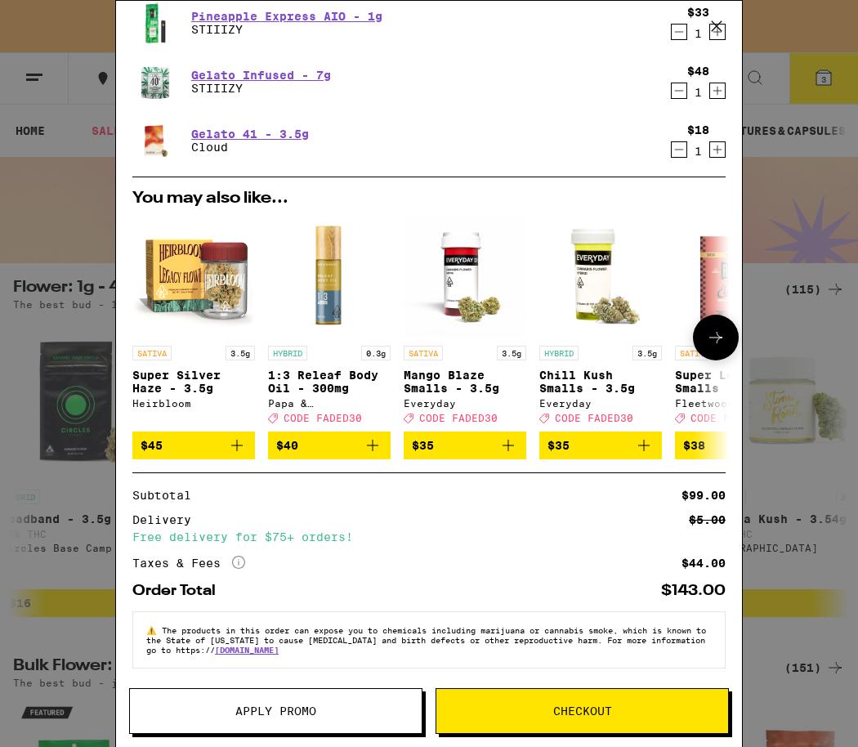
scroll to position [122, 0]
click at [240, 693] on button "Apply Promo" at bounding box center [275, 711] width 293 height 46
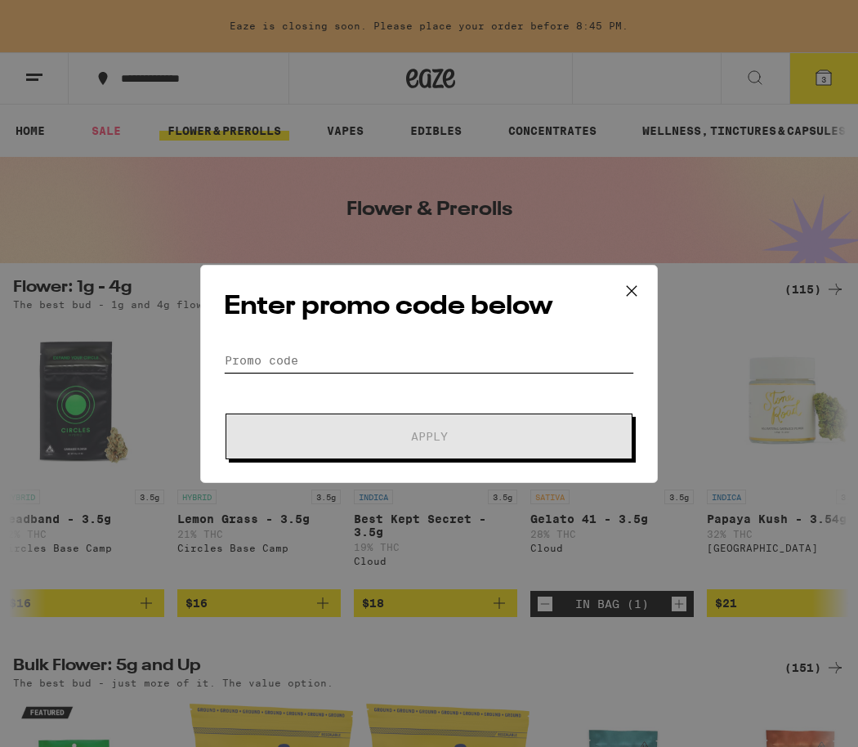
click at [346, 360] on input "Promo Code" at bounding box center [429, 360] width 410 height 25
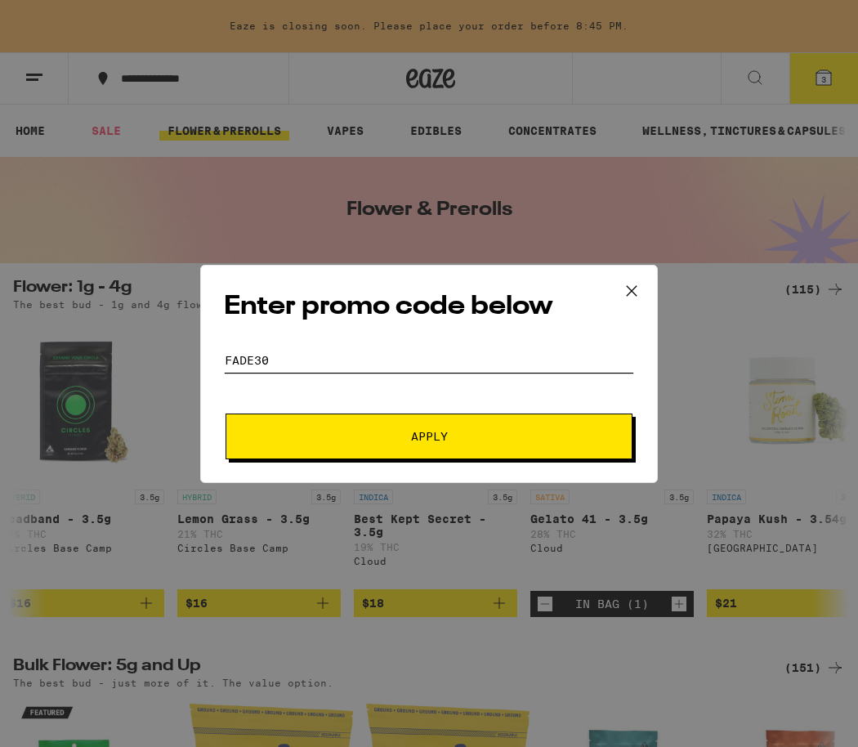
type input "FADE30"
click at [413, 431] on span "Apply" at bounding box center [429, 436] width 37 height 11
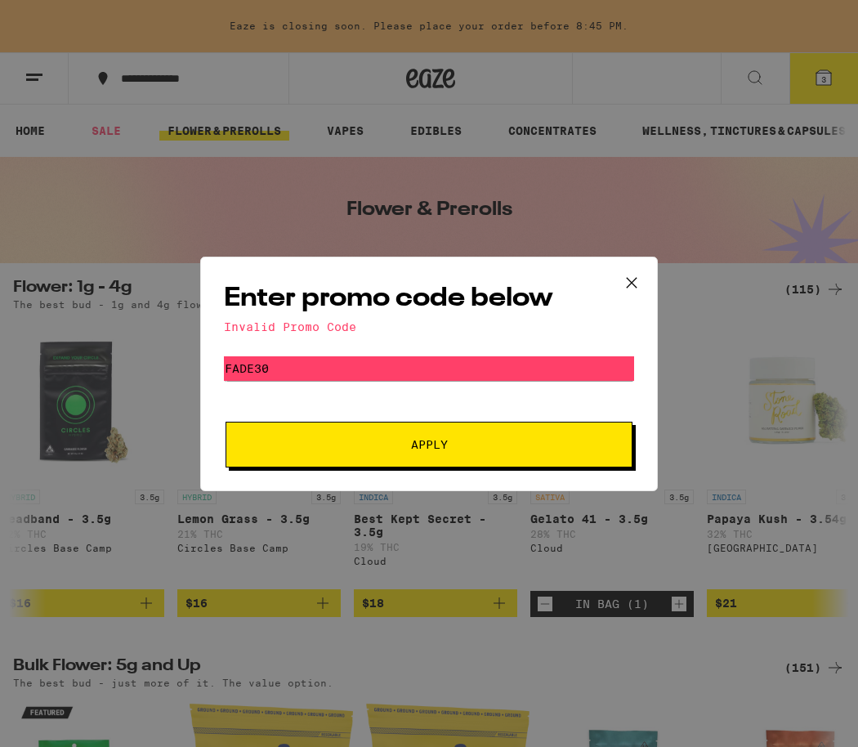
click at [446, 550] on div "Enter promo code below Invalid Promo Code Promo Code FADE30 Apply" at bounding box center [429, 373] width 858 height 747
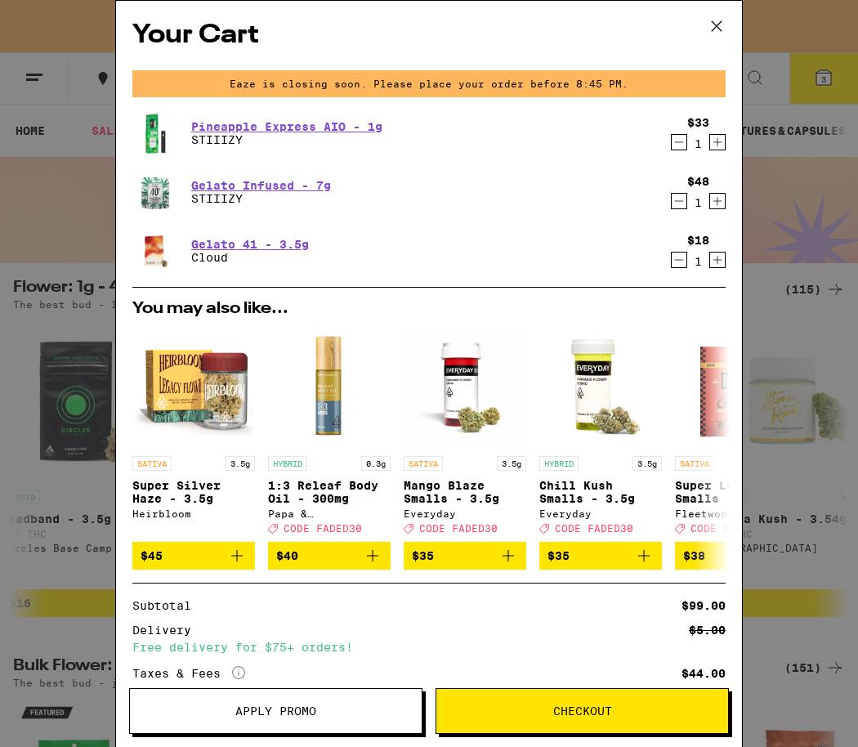
click at [266, 705] on span "Apply Promo" at bounding box center [275, 710] width 81 height 11
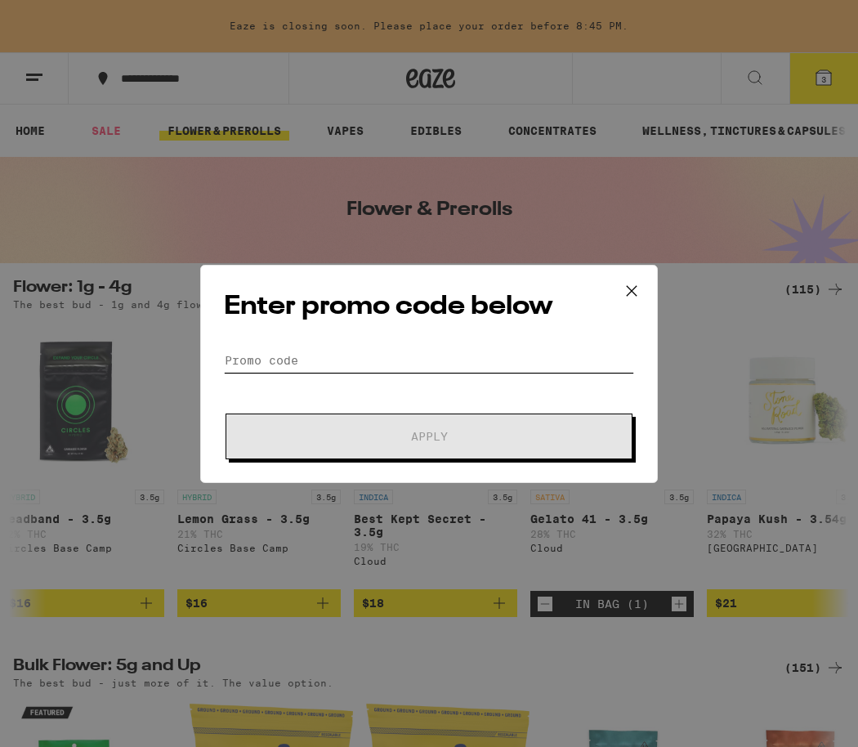
click at [284, 363] on input "Promo Code" at bounding box center [429, 360] width 410 height 25
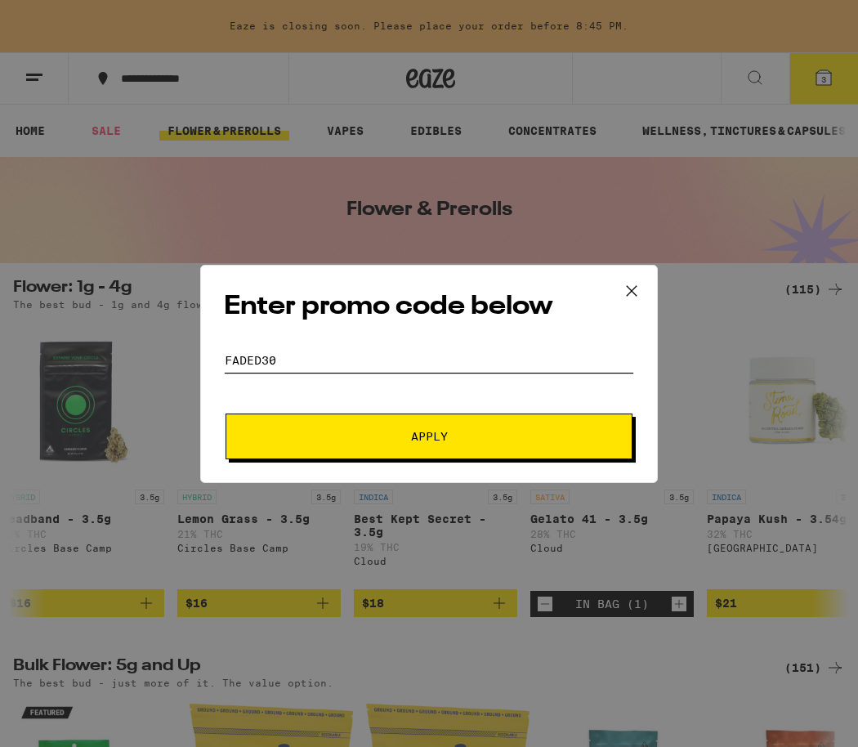
type input "Faded30"
click at [226, 413] on button "Apply" at bounding box center [429, 436] width 407 height 46
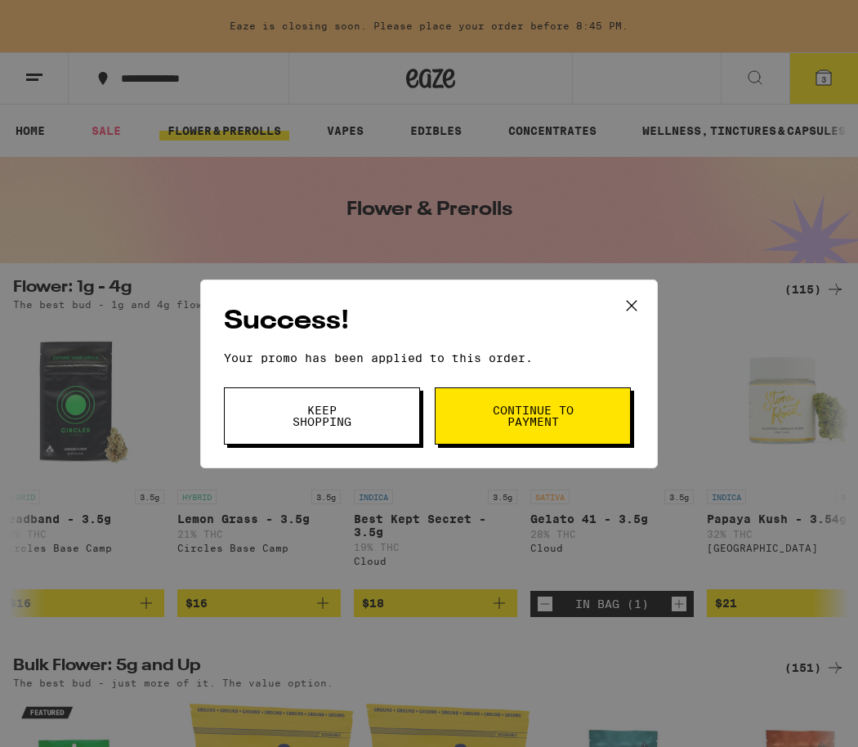
click at [486, 409] on button "Continue to payment" at bounding box center [533, 415] width 196 height 57
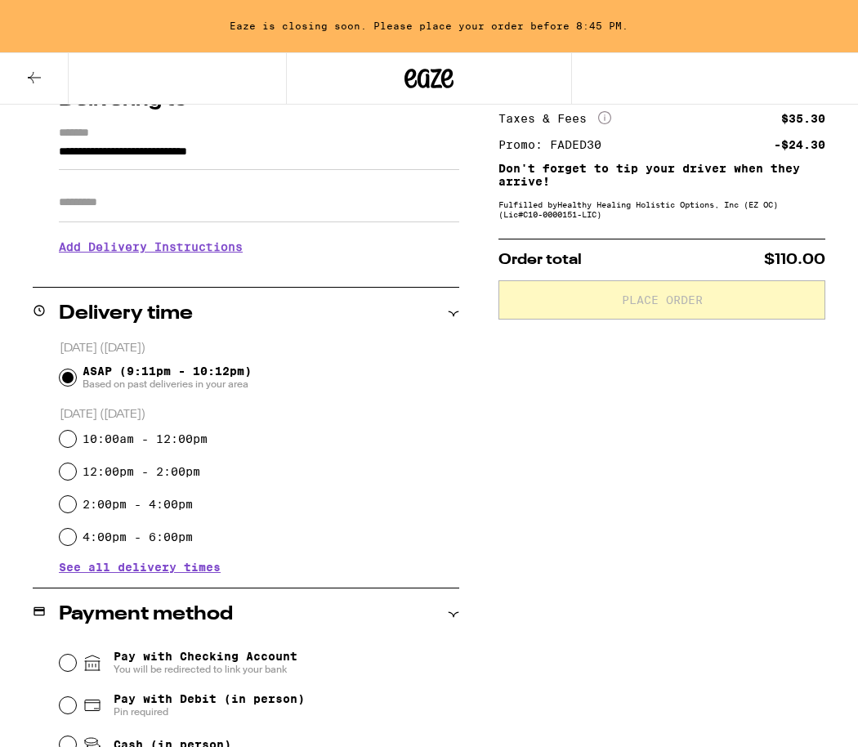
scroll to position [104, 0]
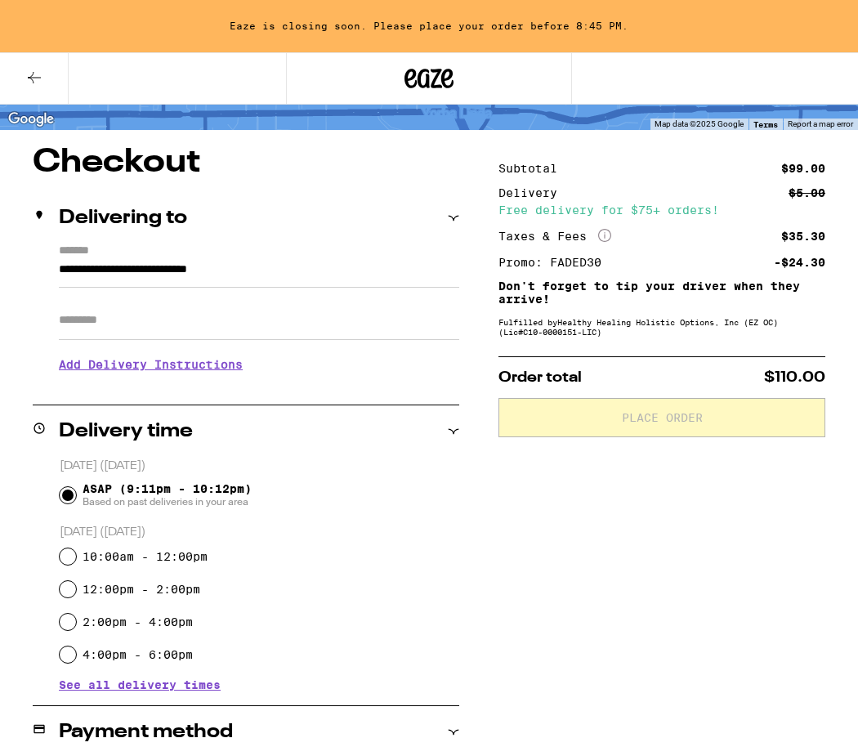
click at [137, 324] on input "Apt/Suite" at bounding box center [259, 320] width 400 height 39
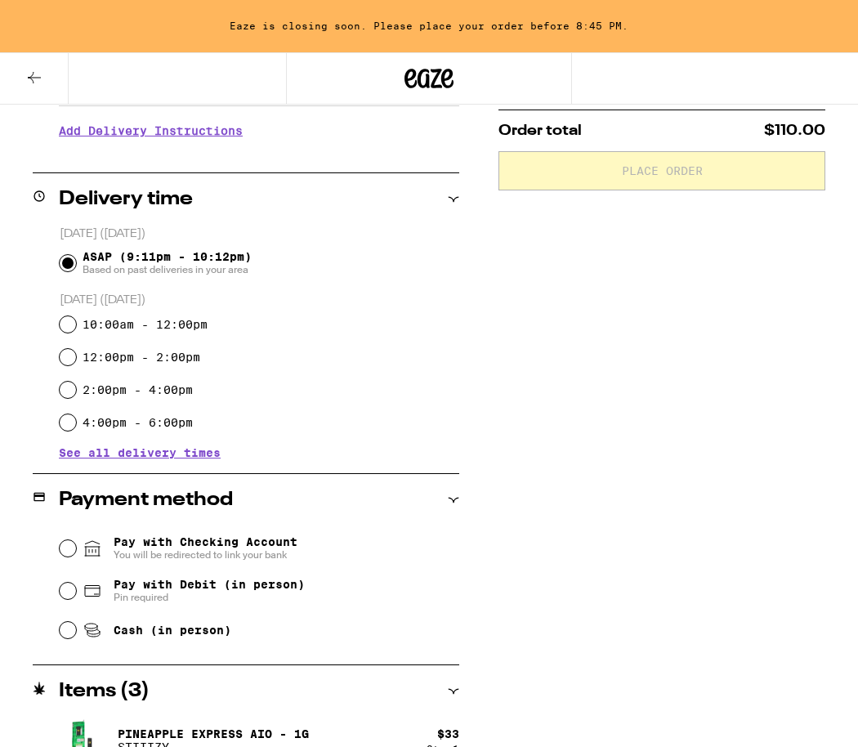
scroll to position [354, 0]
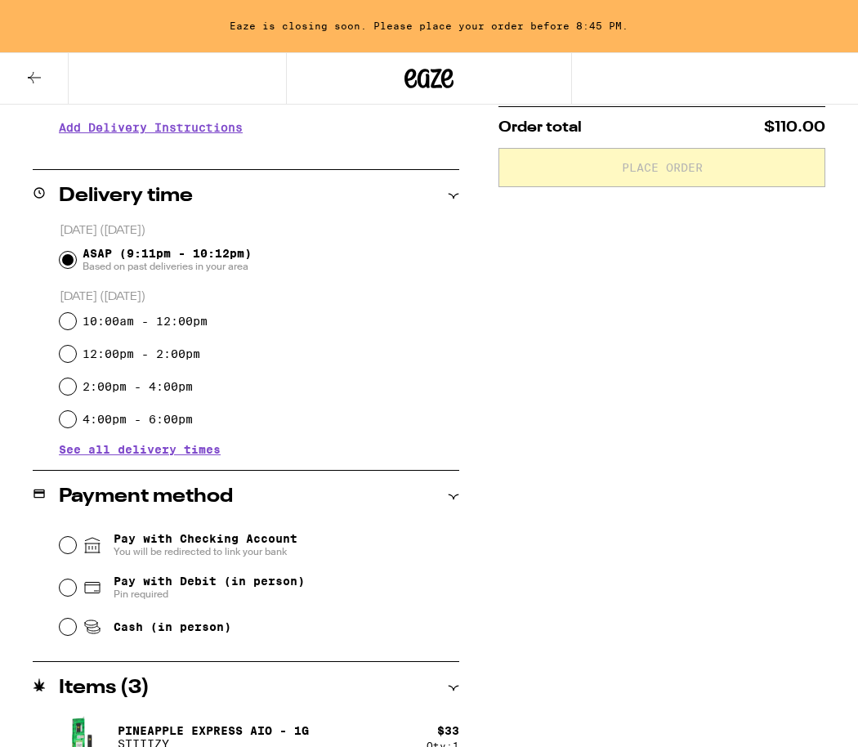
type input "*****"
click at [60, 628] on input "Cash (in person)" at bounding box center [68, 627] width 16 height 16
radio input "true"
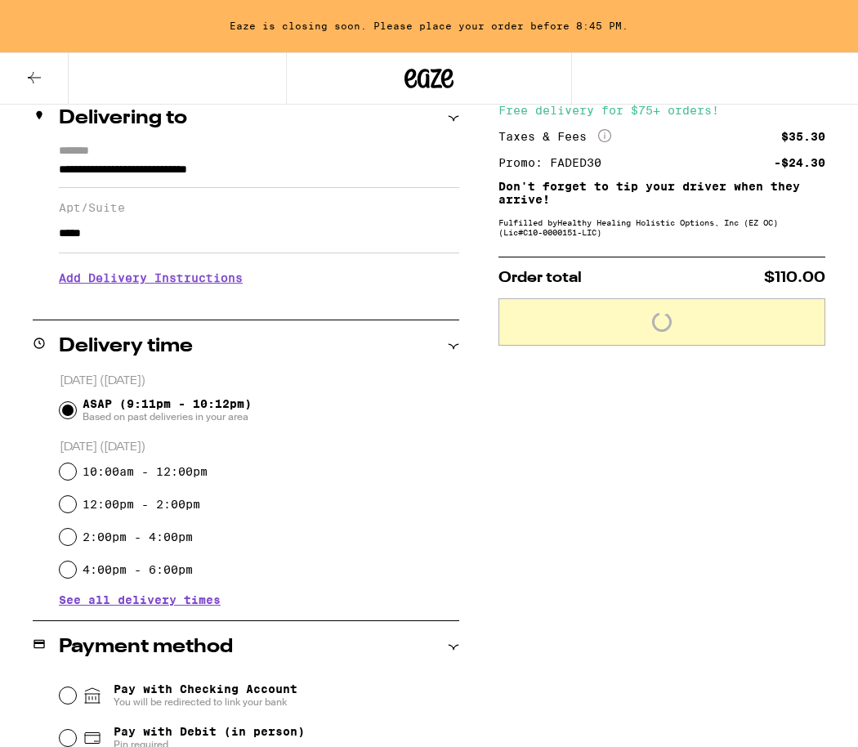
scroll to position [0, 0]
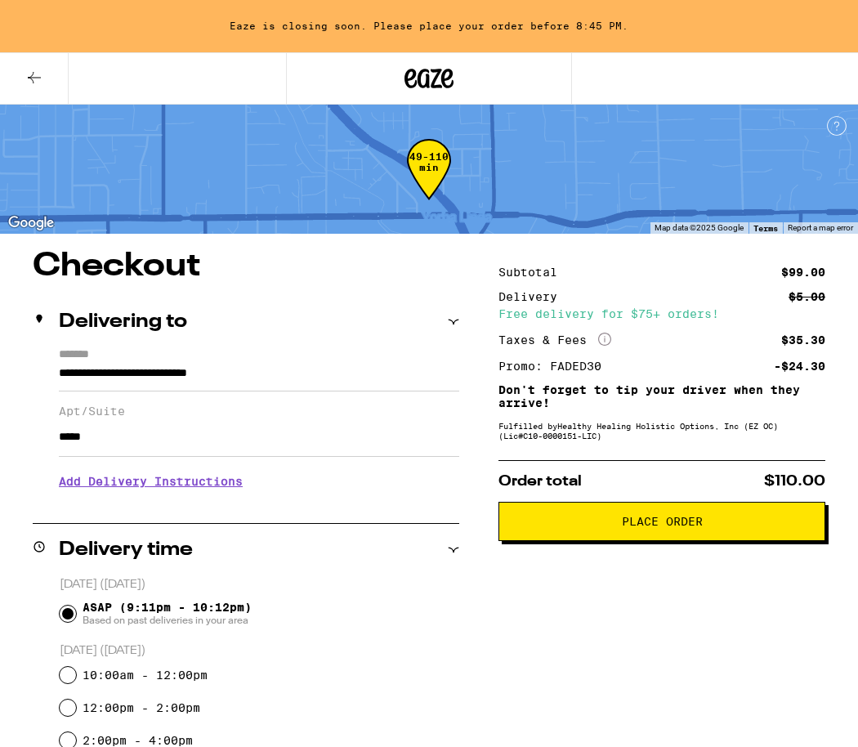
click at [655, 524] on span "Place Order" at bounding box center [662, 521] width 81 height 11
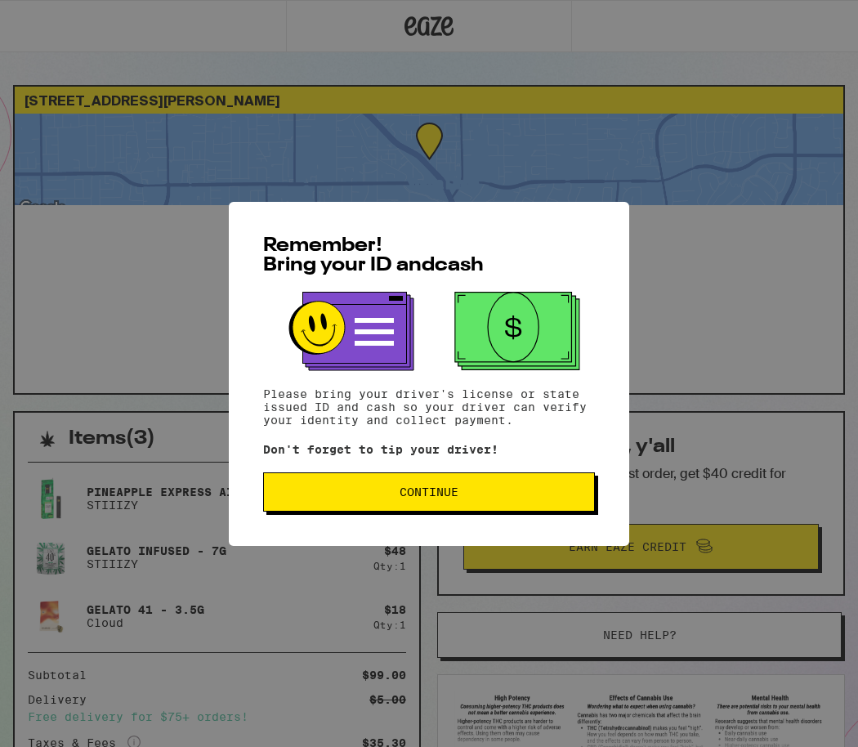
click at [435, 493] on span "Continue" at bounding box center [429, 491] width 59 height 11
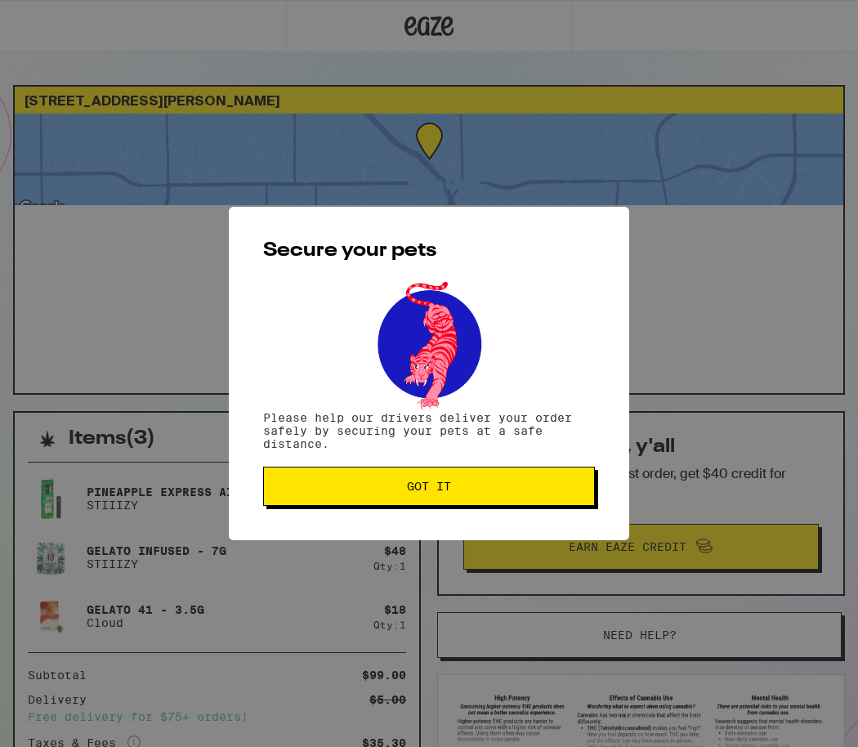
click at [409, 492] on span "Got it" at bounding box center [429, 485] width 44 height 11
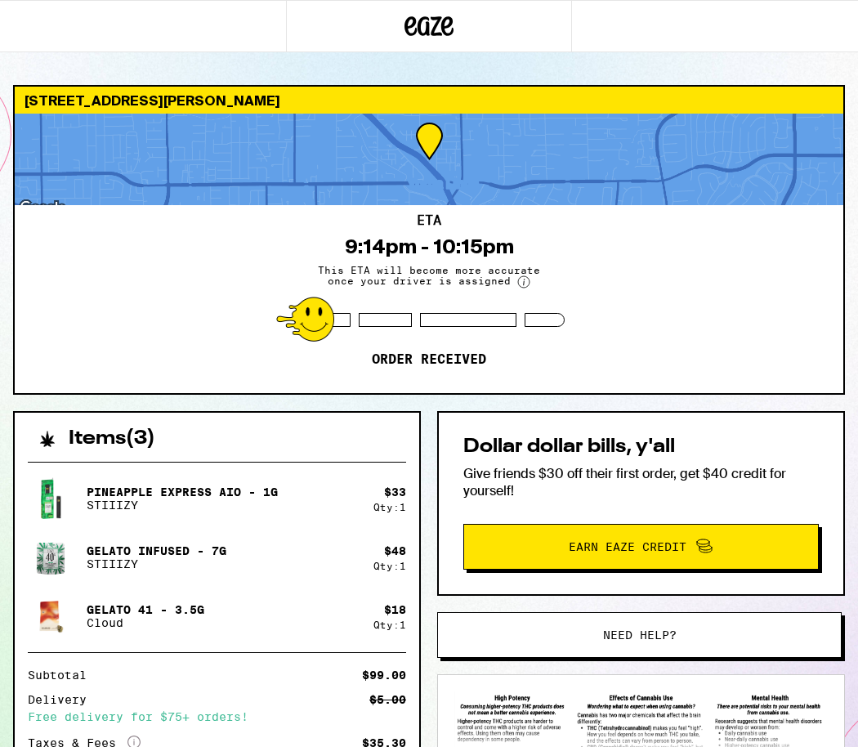
click at [425, 414] on div "Items ( 3 ) Pineapple Express AIO - 1g STIIIZY $ 33 Qty: 1 Gelato Infused - 7g …" at bounding box center [429, 657] width 832 height 493
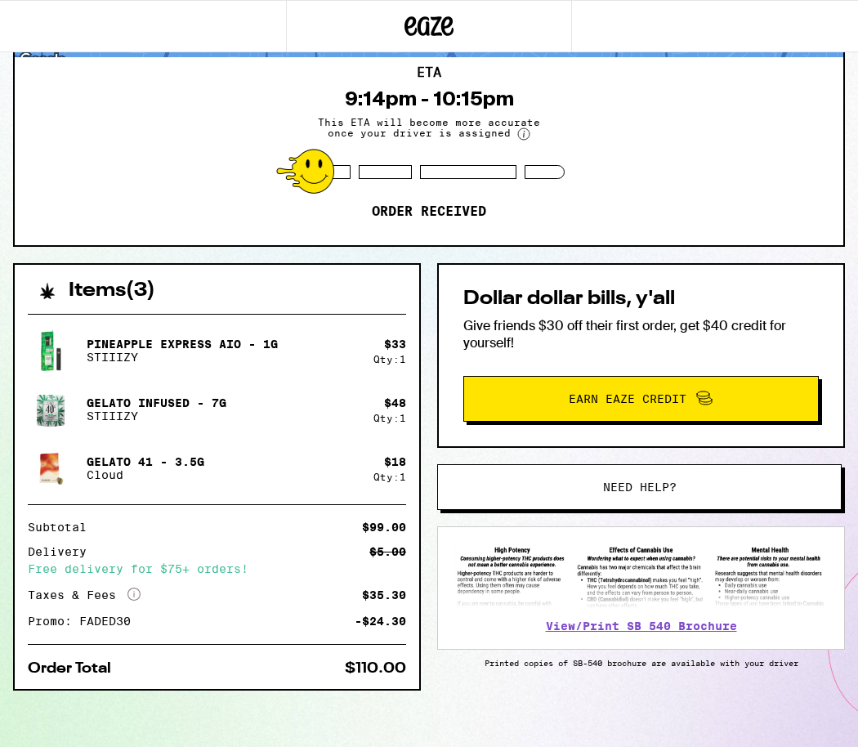
scroll to position [157, 0]
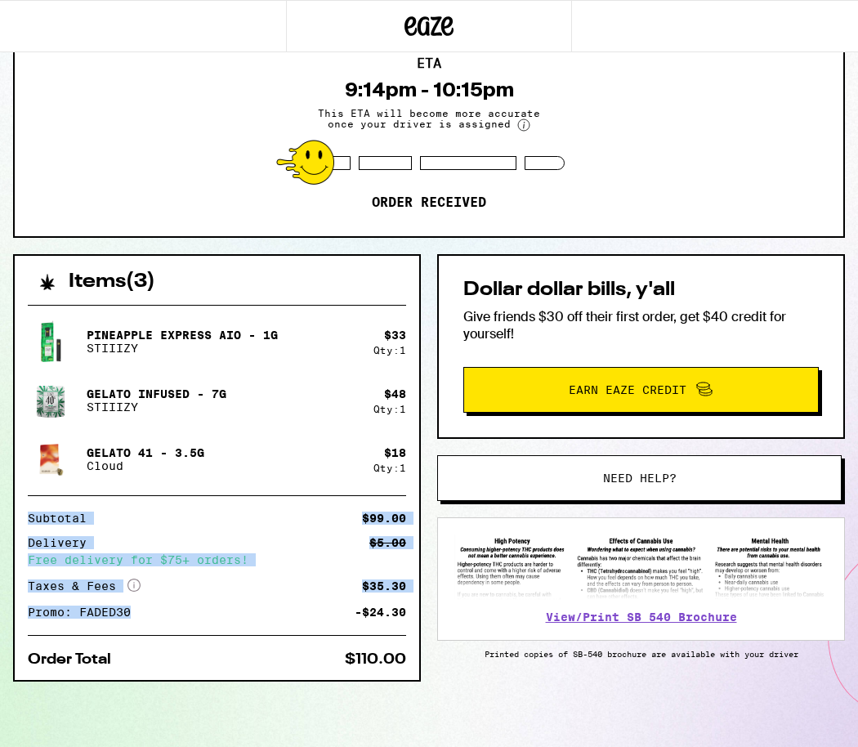
drag, startPoint x: 150, startPoint y: 612, endPoint x: 26, endPoint y: 516, distance: 156.7
click at [26, 516] on div "Pineapple Express AIO - 1g STIIIZY $ 33 Qty: 1 Gelato Infused - 7g STIIIZY $ 48…" at bounding box center [217, 486] width 404 height 388
click at [44, 516] on div "Subtotal" at bounding box center [63, 517] width 70 height 11
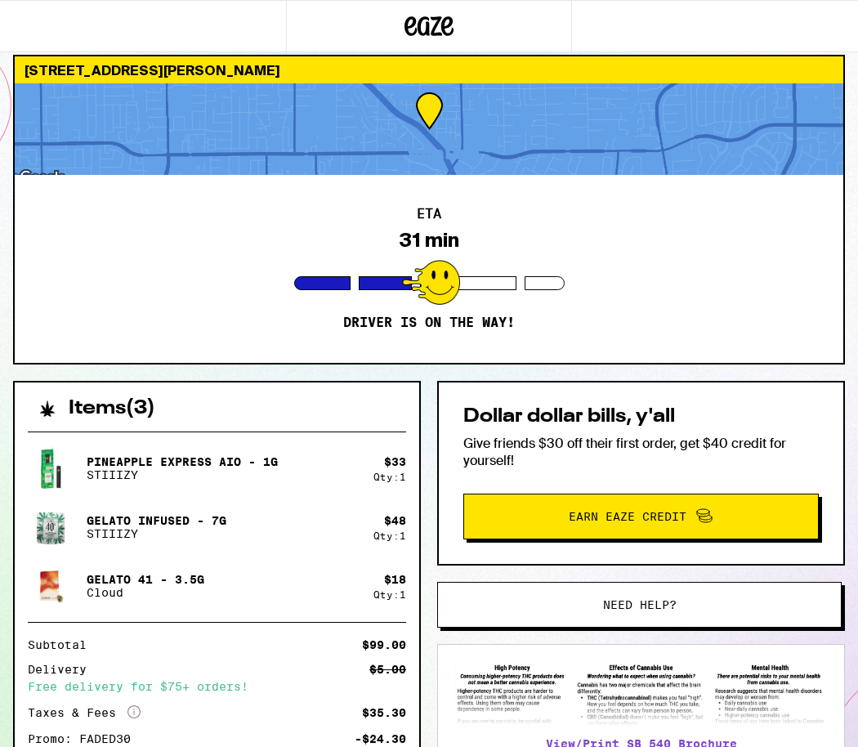
scroll to position [0, 0]
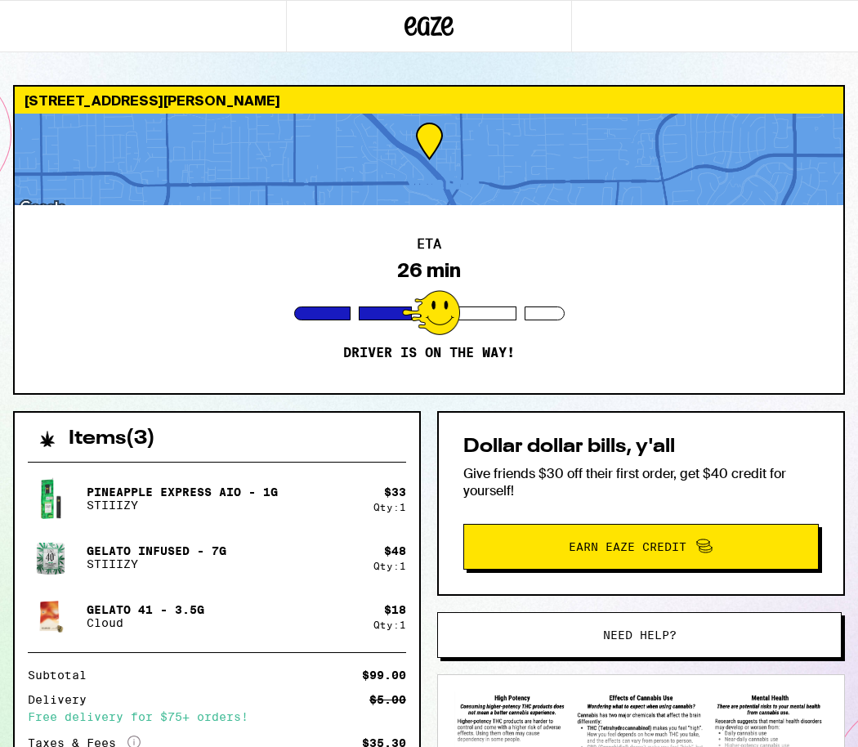
click at [380, 184] on div at bounding box center [429, 160] width 829 height 92
click at [406, 266] on div "26 min" at bounding box center [429, 270] width 64 height 23
click at [423, 404] on div "4862 Olinda St Yorba Linda 92886 ETA 26 min Driver is on the way! Items ( 3 ) P…" at bounding box center [429, 494] width 858 height 819
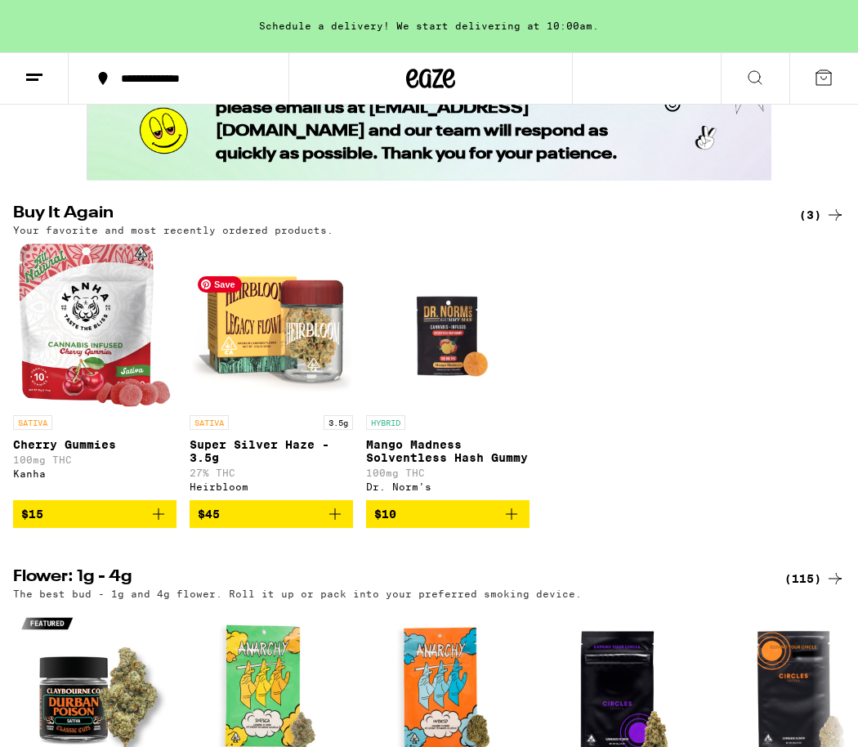
scroll to position [258, 0]
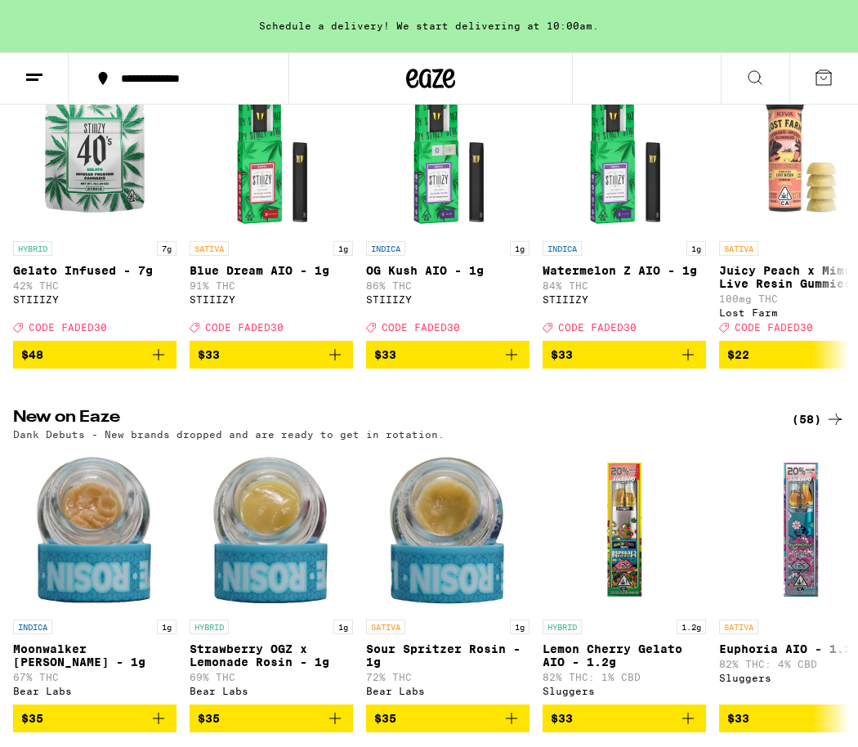
click at [48, 71] on button at bounding box center [34, 78] width 69 height 51
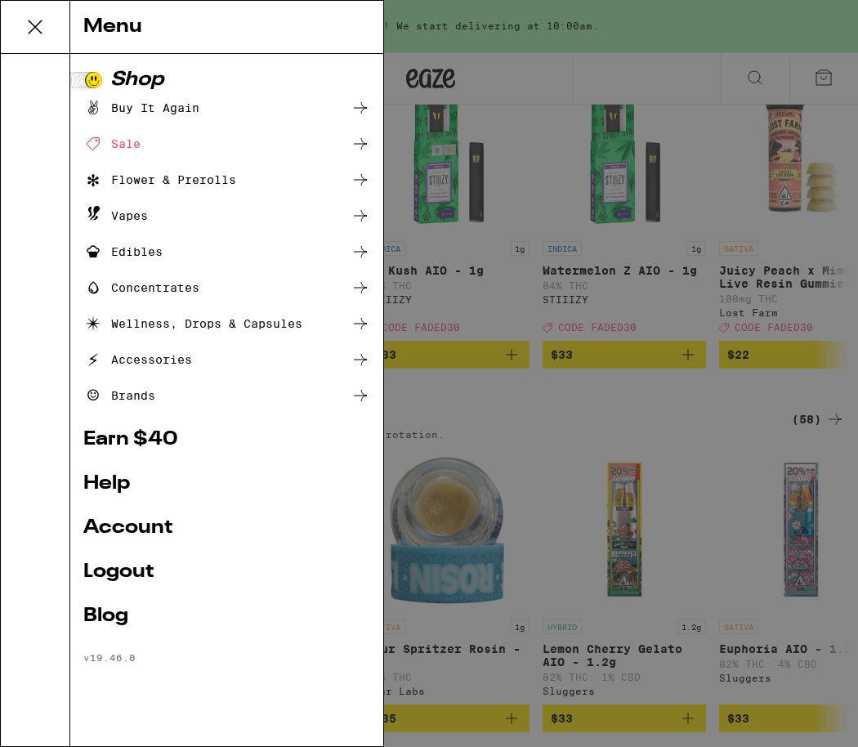
click at [153, 533] on link "Account" at bounding box center [226, 528] width 287 height 20
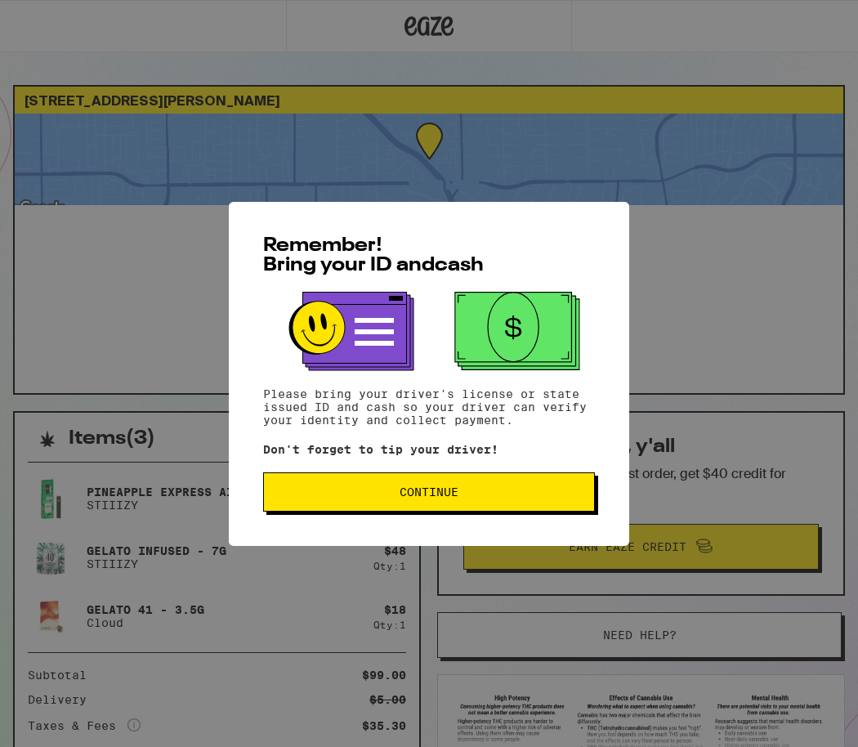
click at [407, 496] on span "Continue" at bounding box center [429, 491] width 59 height 11
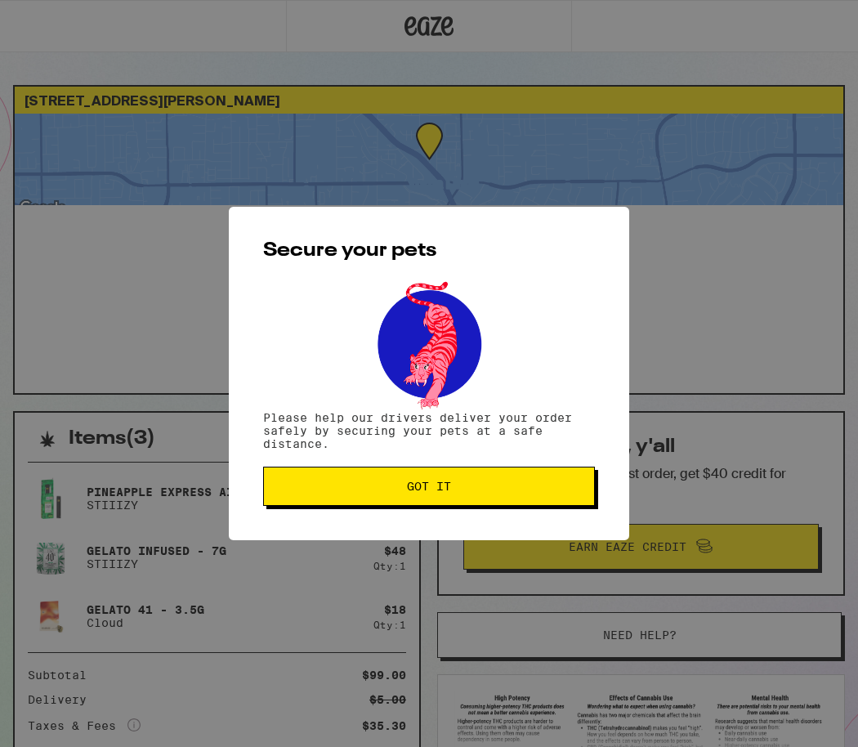
click at [383, 483] on button "Got it" at bounding box center [429, 486] width 332 height 39
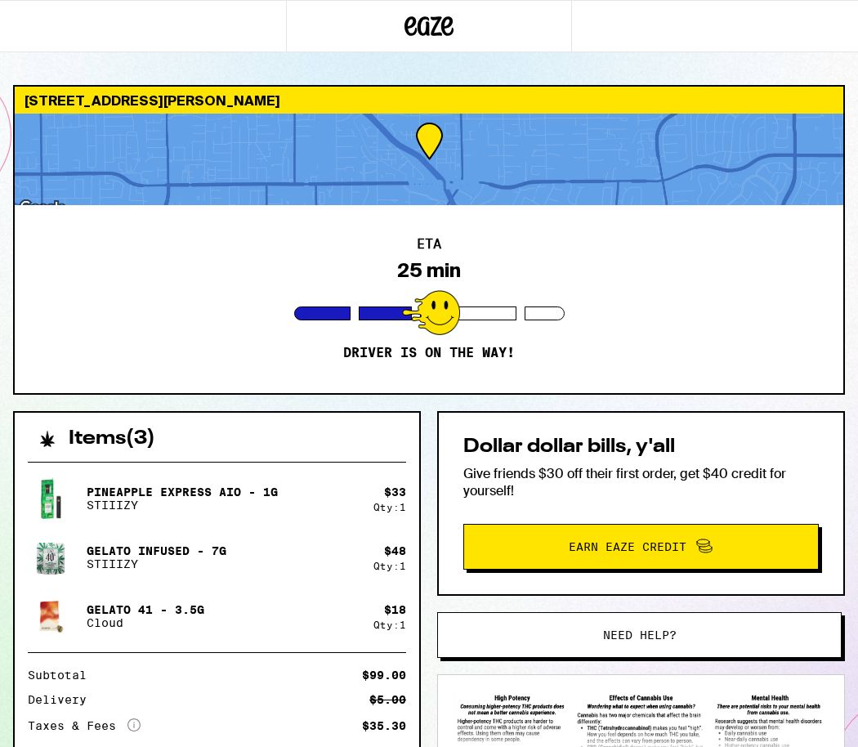
scroll to position [154, 0]
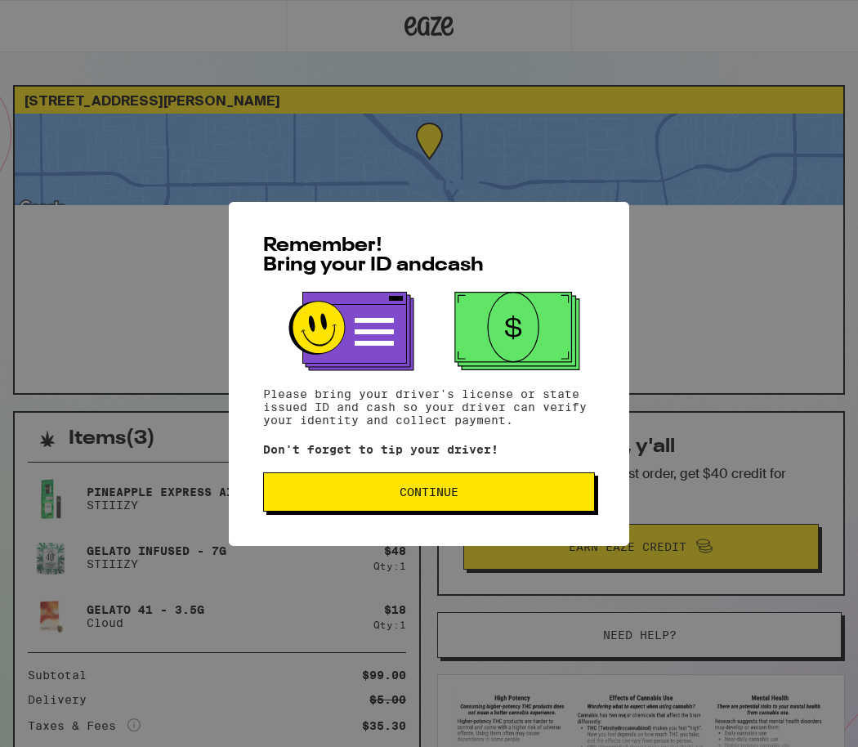
click at [396, 502] on button "Continue" at bounding box center [429, 491] width 332 height 39
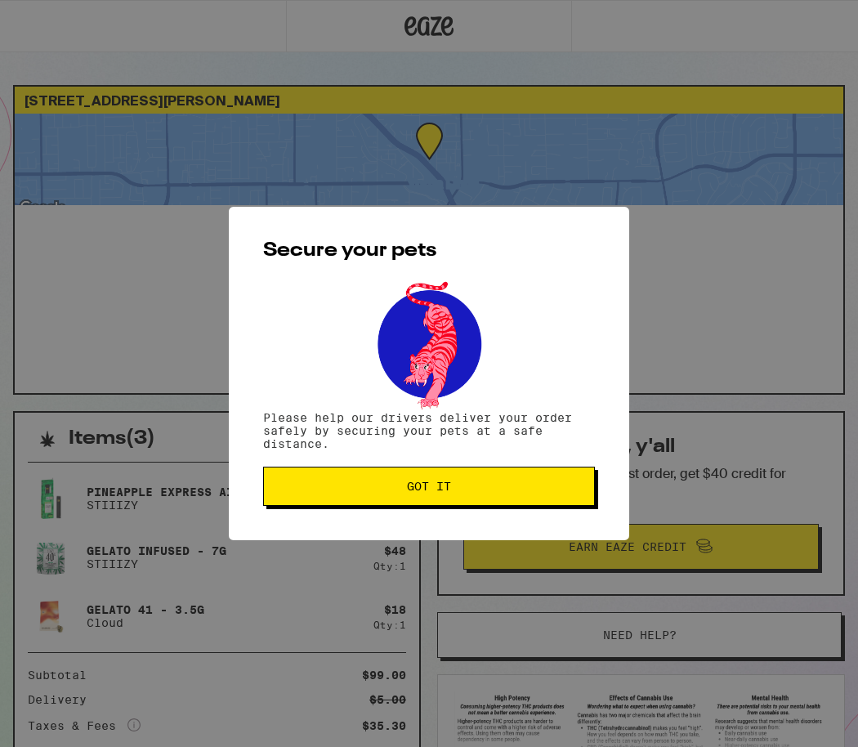
click at [396, 502] on button "Got it" at bounding box center [429, 486] width 332 height 39
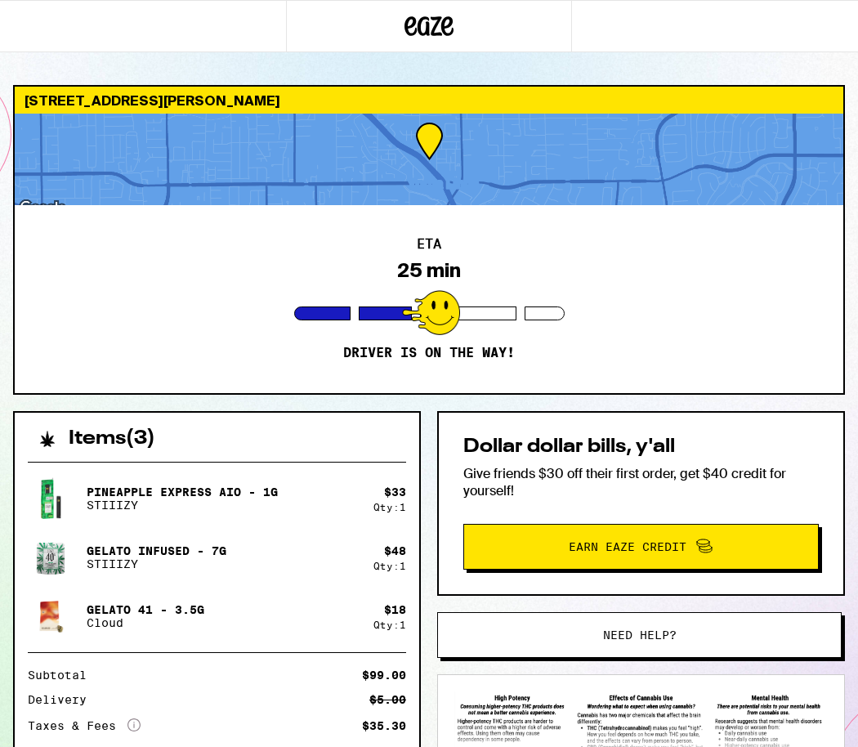
click at [415, 418] on div "Items ( 3 )" at bounding box center [217, 431] width 404 height 36
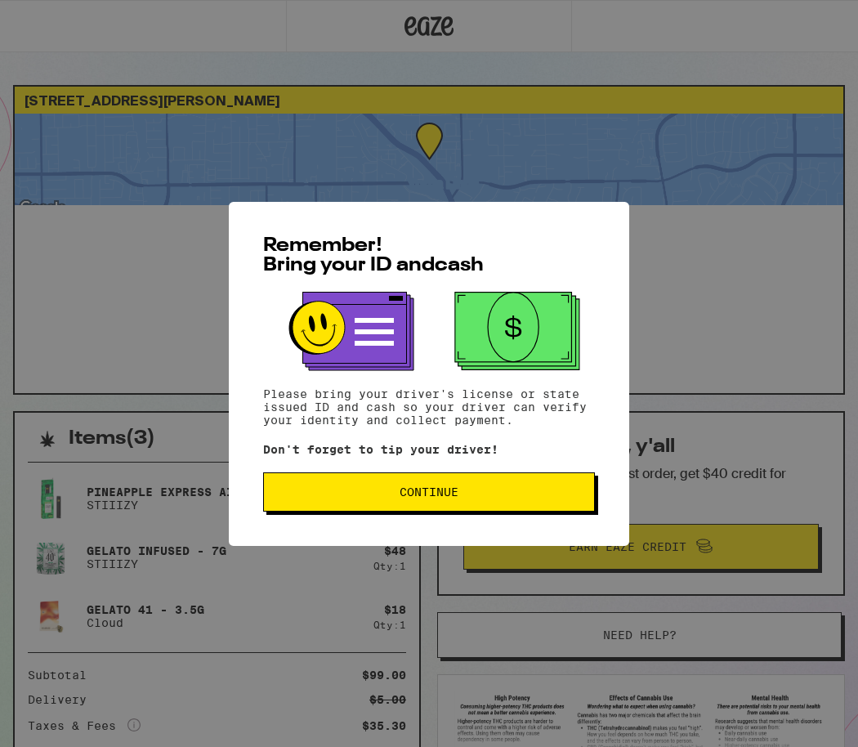
click at [506, 507] on button "Continue" at bounding box center [429, 491] width 332 height 39
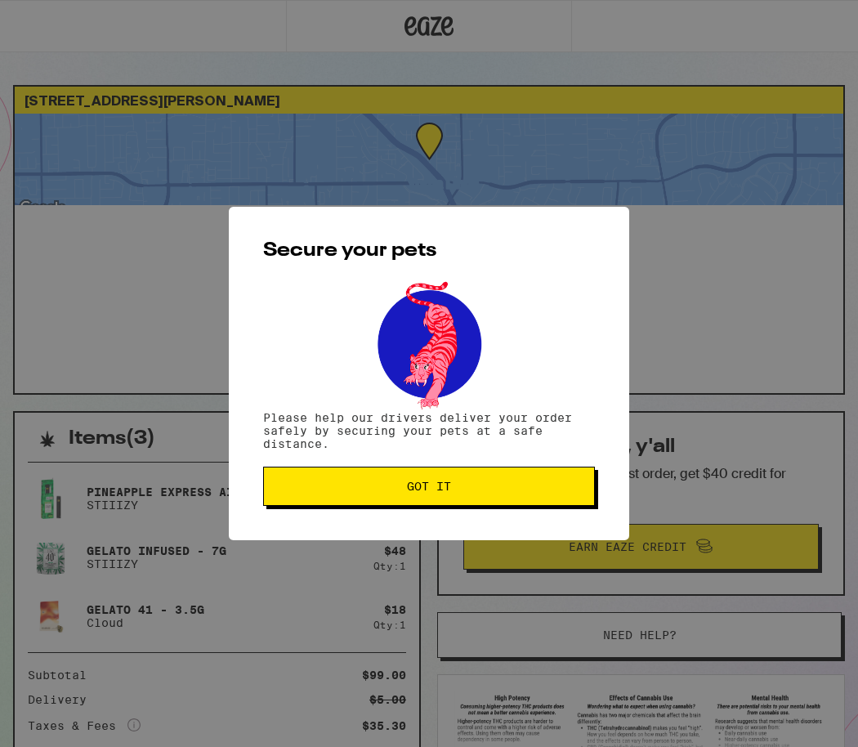
click at [471, 477] on button "Got it" at bounding box center [429, 486] width 332 height 39
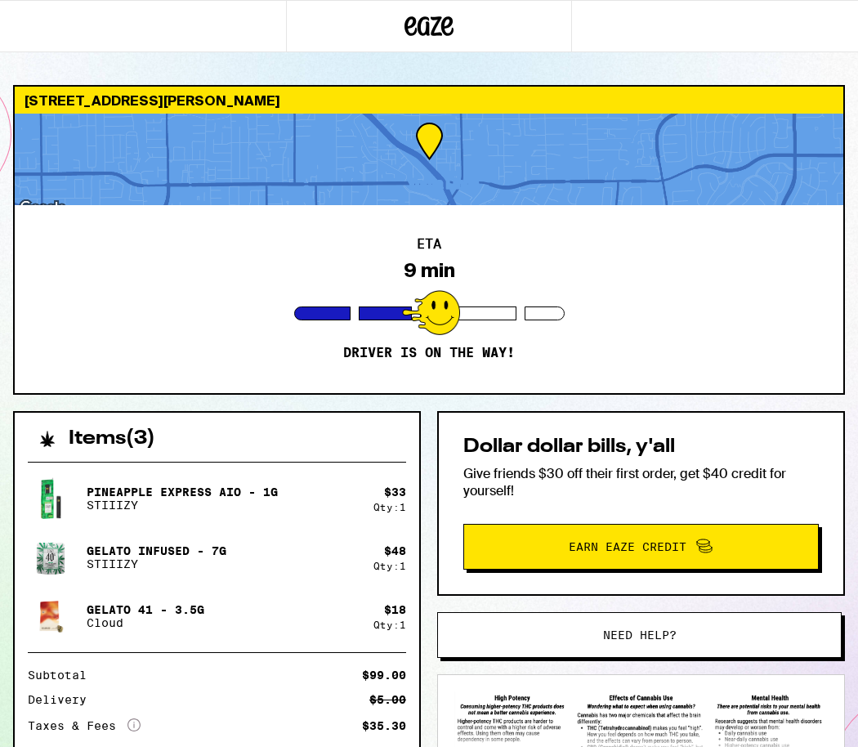
click at [396, 170] on div at bounding box center [429, 160] width 829 height 92
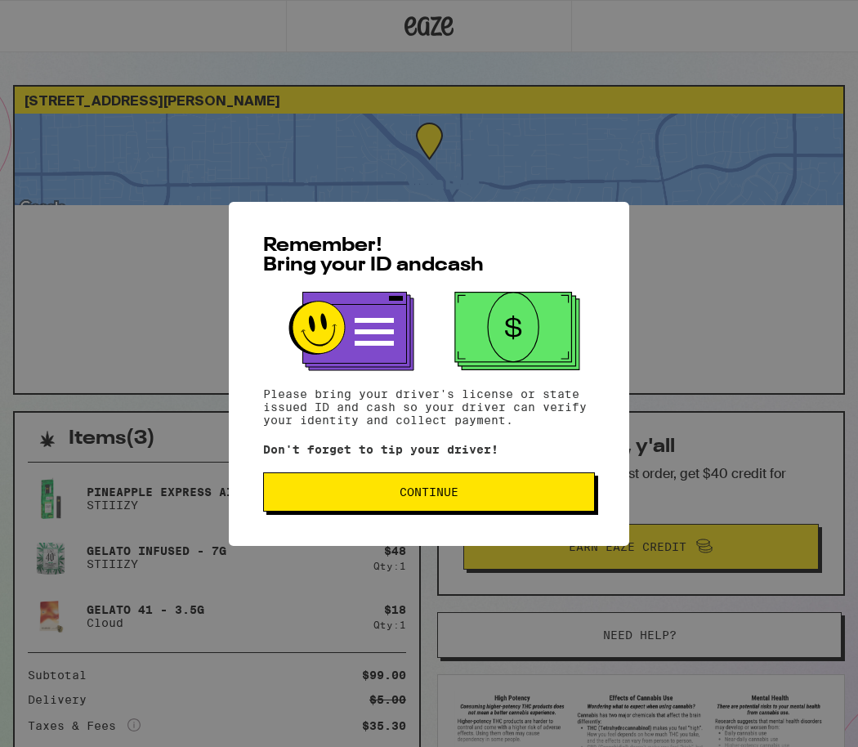
click at [521, 489] on span "Continue" at bounding box center [429, 491] width 304 height 11
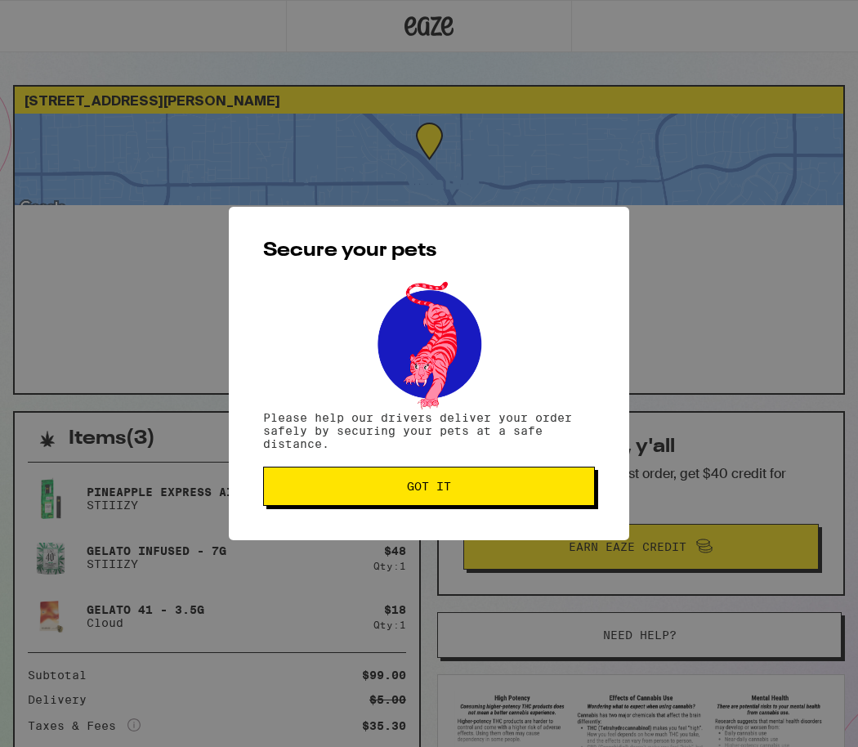
click at [521, 489] on span "Got it" at bounding box center [429, 485] width 304 height 11
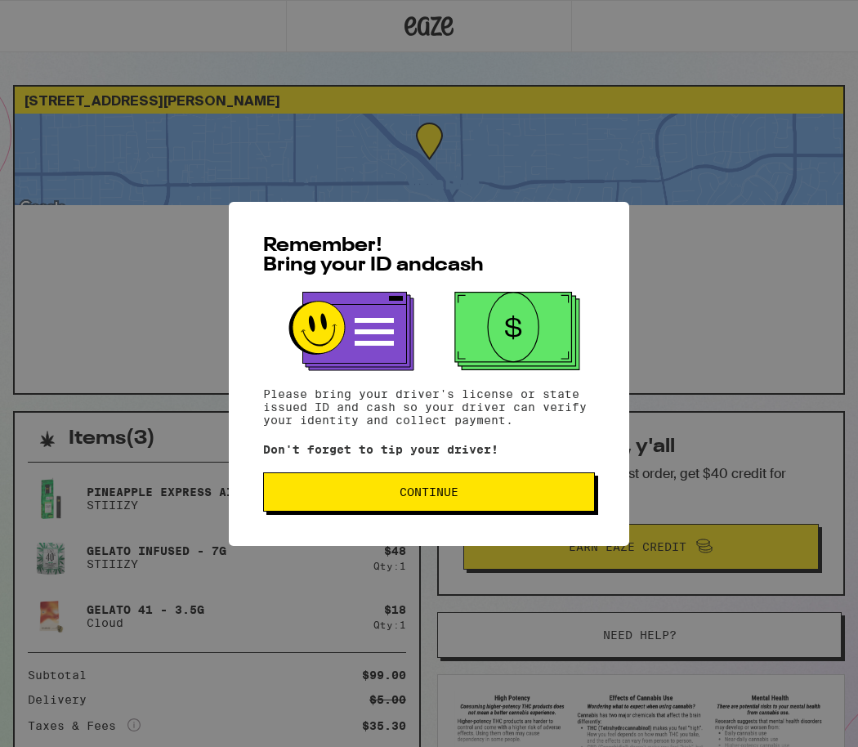
click at [430, 496] on span "Continue" at bounding box center [429, 491] width 59 height 11
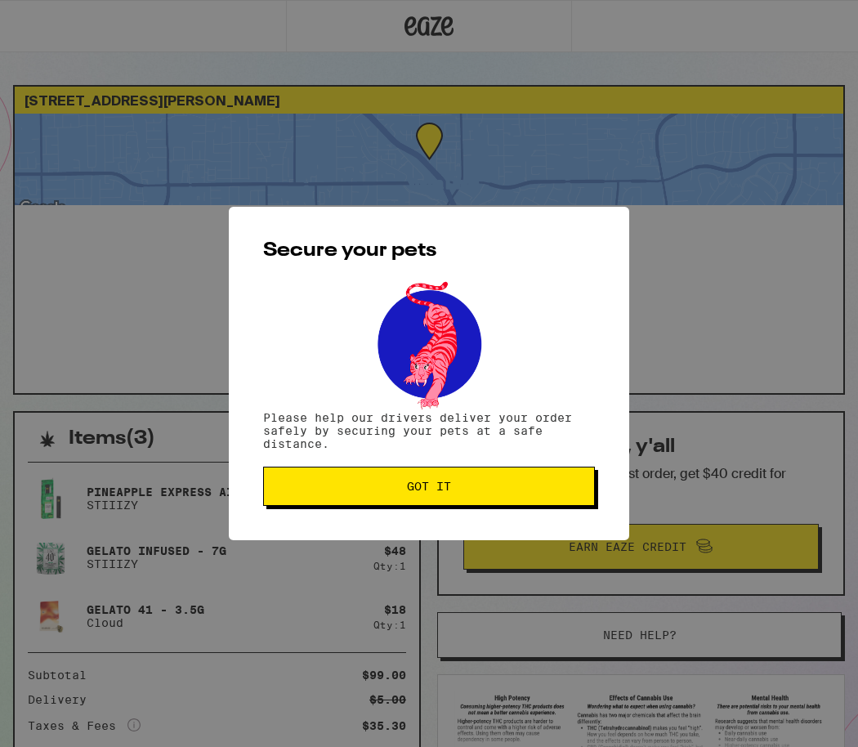
click at [430, 492] on span "Got it" at bounding box center [429, 485] width 44 height 11
